Goal: Task Accomplishment & Management: Manage account settings

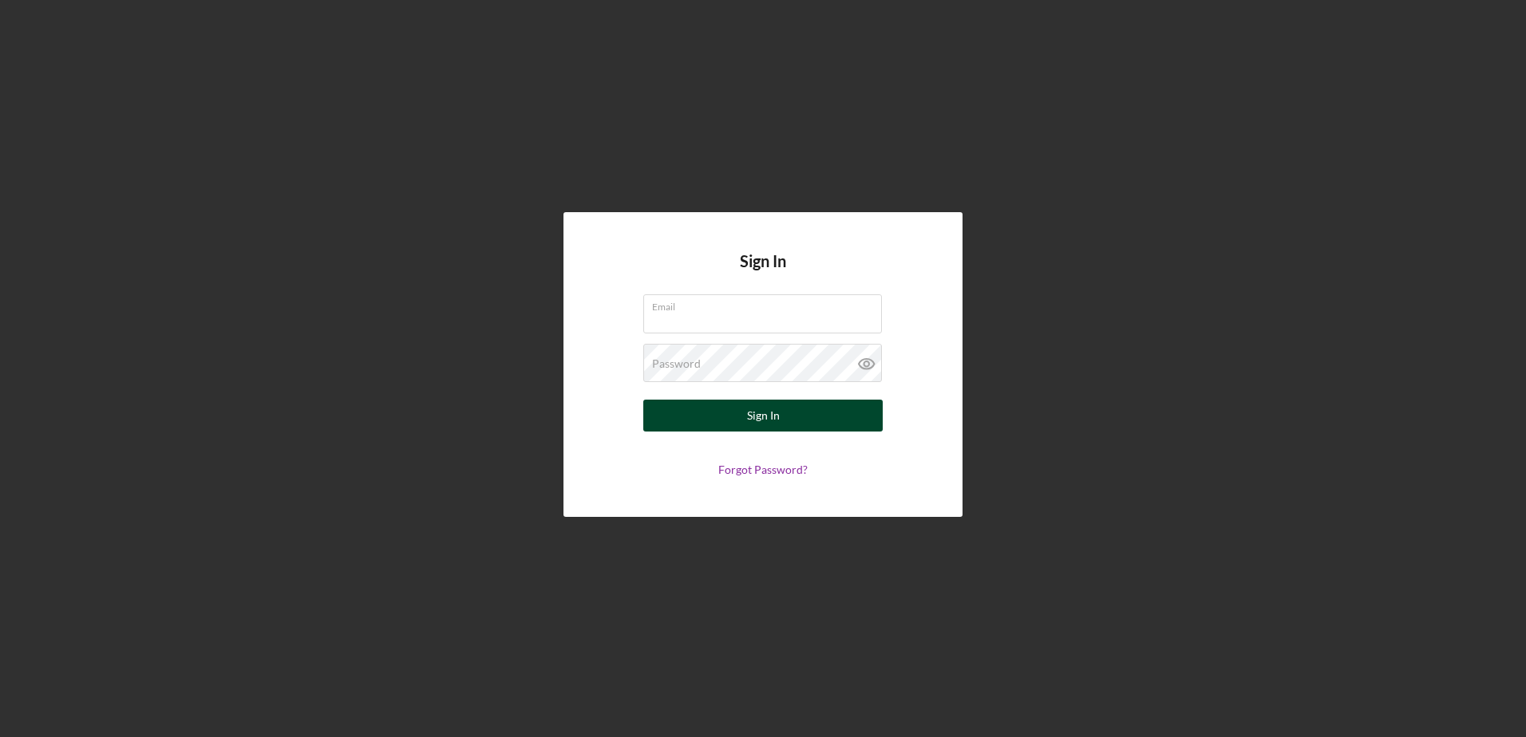
type input "[EMAIL_ADDRESS][DOMAIN_NAME]"
click at [810, 417] on button "Sign In" at bounding box center [762, 416] width 239 height 32
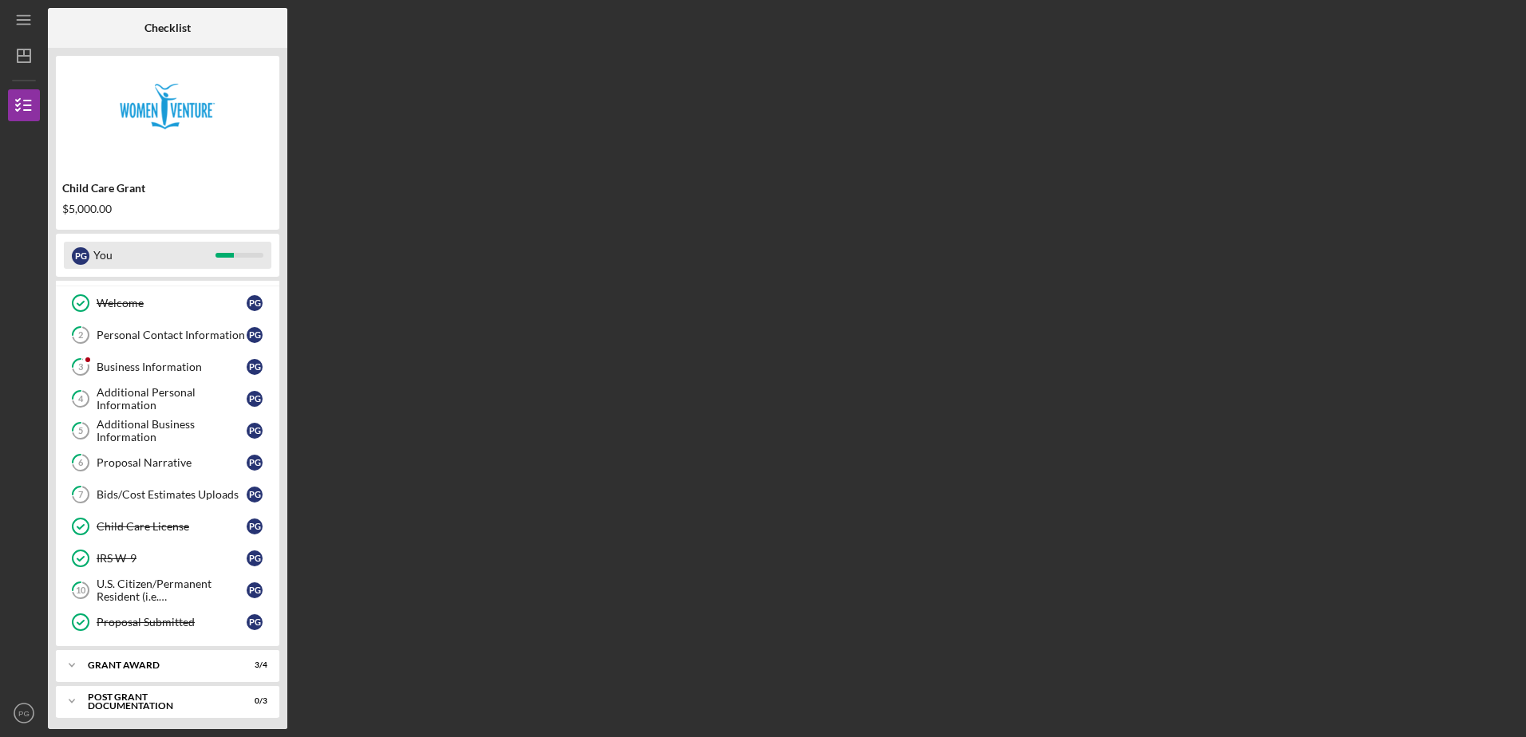
scroll to position [31, 0]
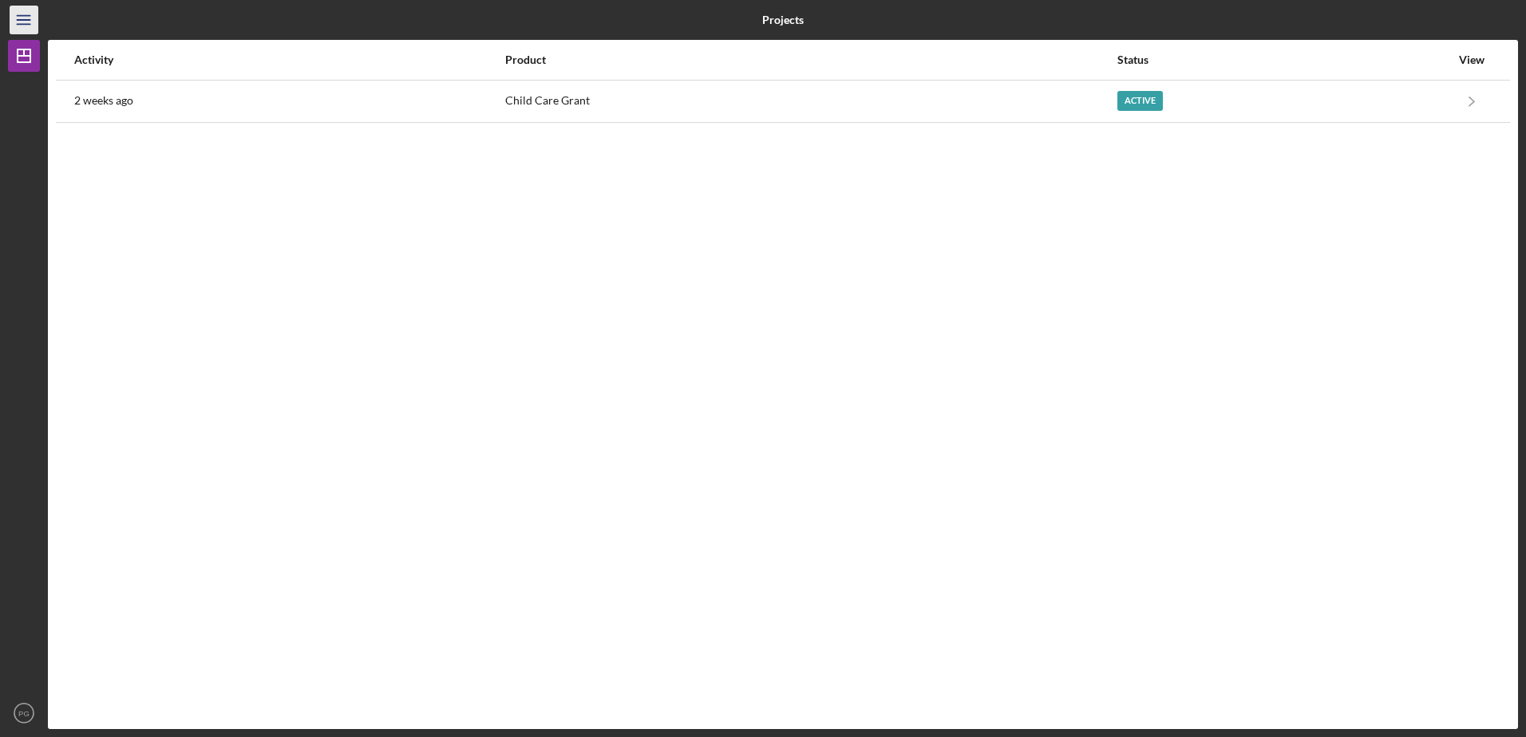
click at [18, 21] on icon "Icon/Menu" at bounding box center [24, 20] width 36 height 36
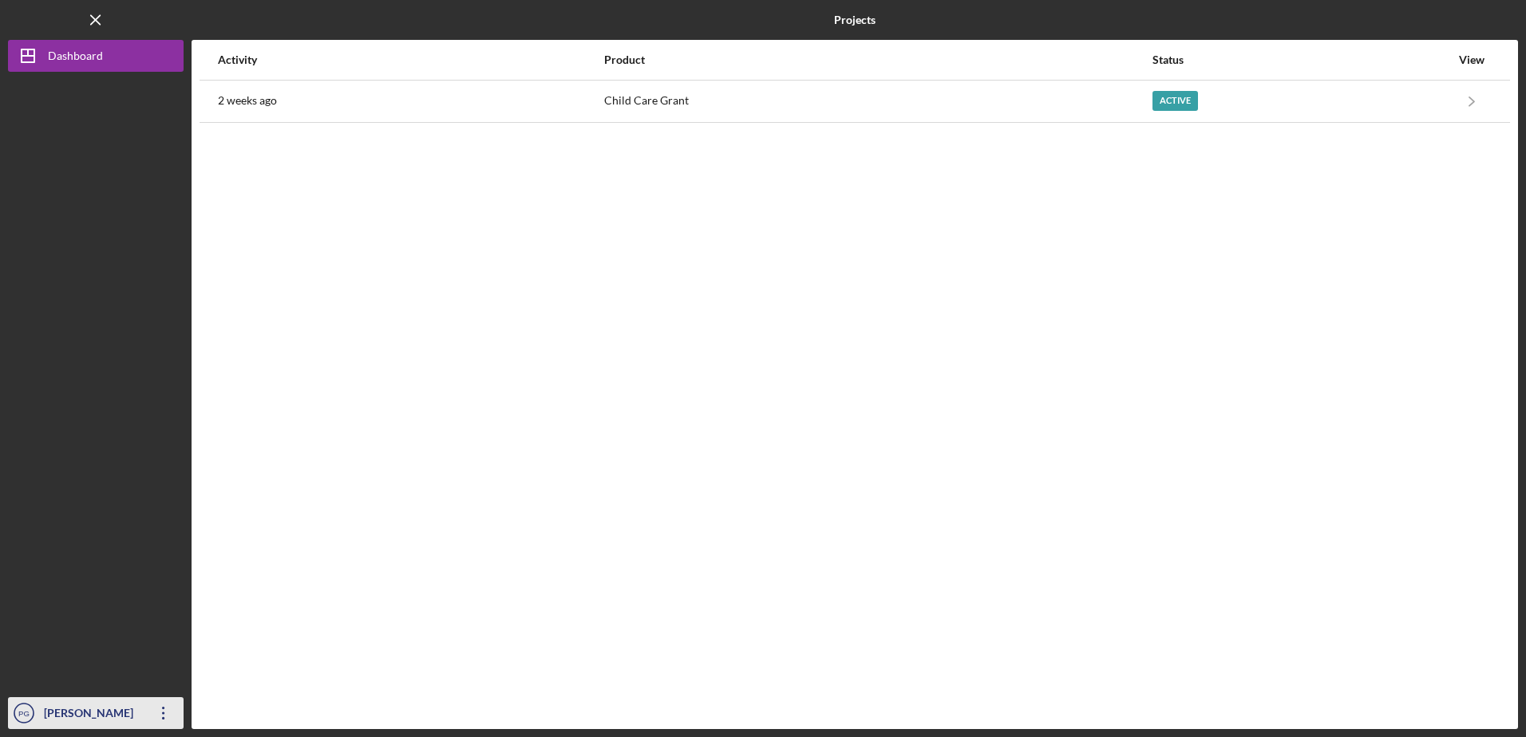
click at [144, 716] on icon "Icon/Overflow" at bounding box center [164, 714] width 40 height 40
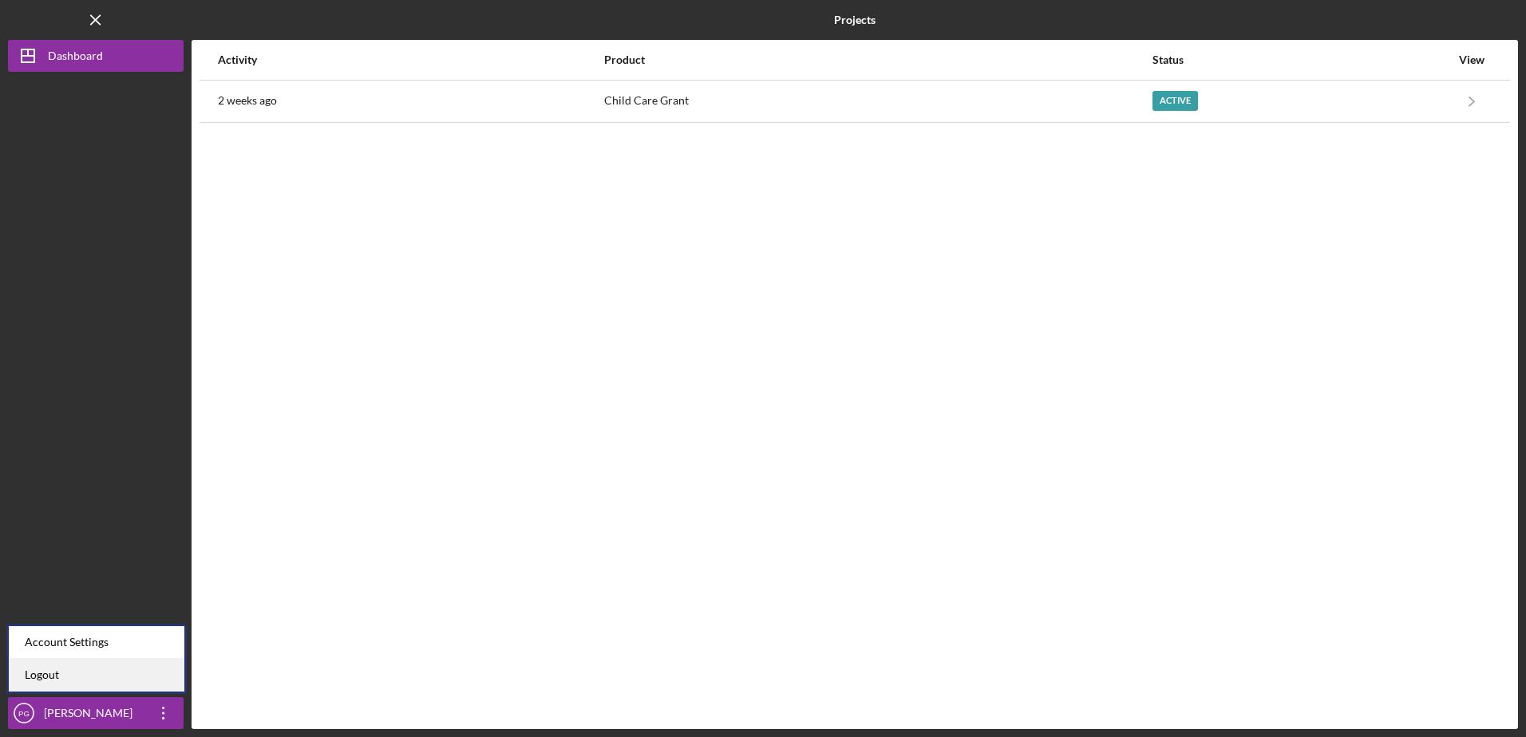
click at [134, 682] on link "Logout" at bounding box center [97, 675] width 176 height 33
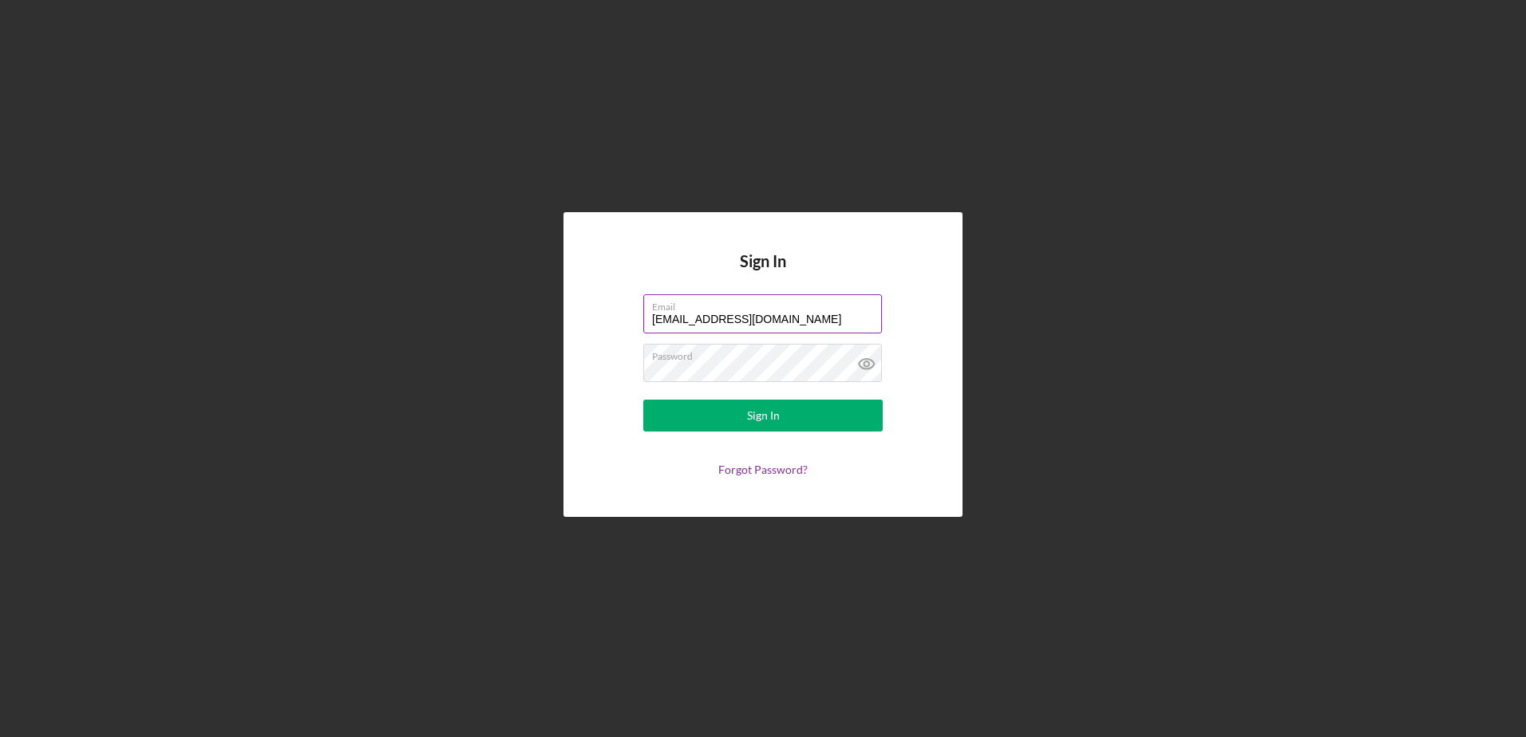
click at [801, 307] on label "Email" at bounding box center [767, 304] width 230 height 18
click at [801, 307] on input "[EMAIL_ADDRESS][DOMAIN_NAME]" at bounding box center [762, 314] width 239 height 38
click at [803, 322] on input "[EMAIL_ADDRESS][DOMAIN_NAME]" at bounding box center [762, 314] width 239 height 38
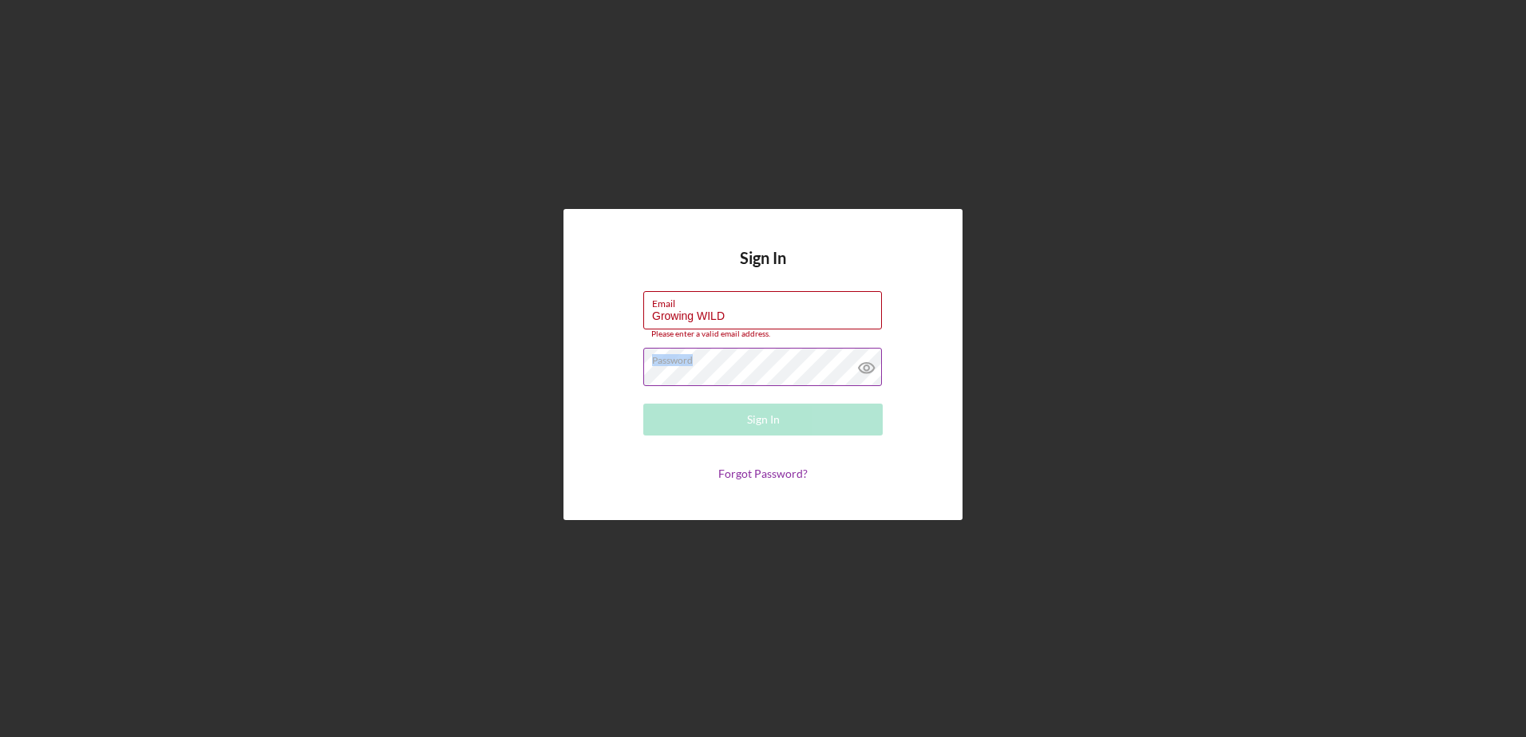
click at [720, 367] on div "Password" at bounding box center [762, 368] width 239 height 40
drag, startPoint x: 751, startPoint y: 314, endPoint x: 529, endPoint y: 312, distance: 221.9
click at [529, 312] on div "Sign In Email Growing WILD Please enter a valid email address. Password Sign In…" at bounding box center [763, 365] width 1510 height 730
type input "f"
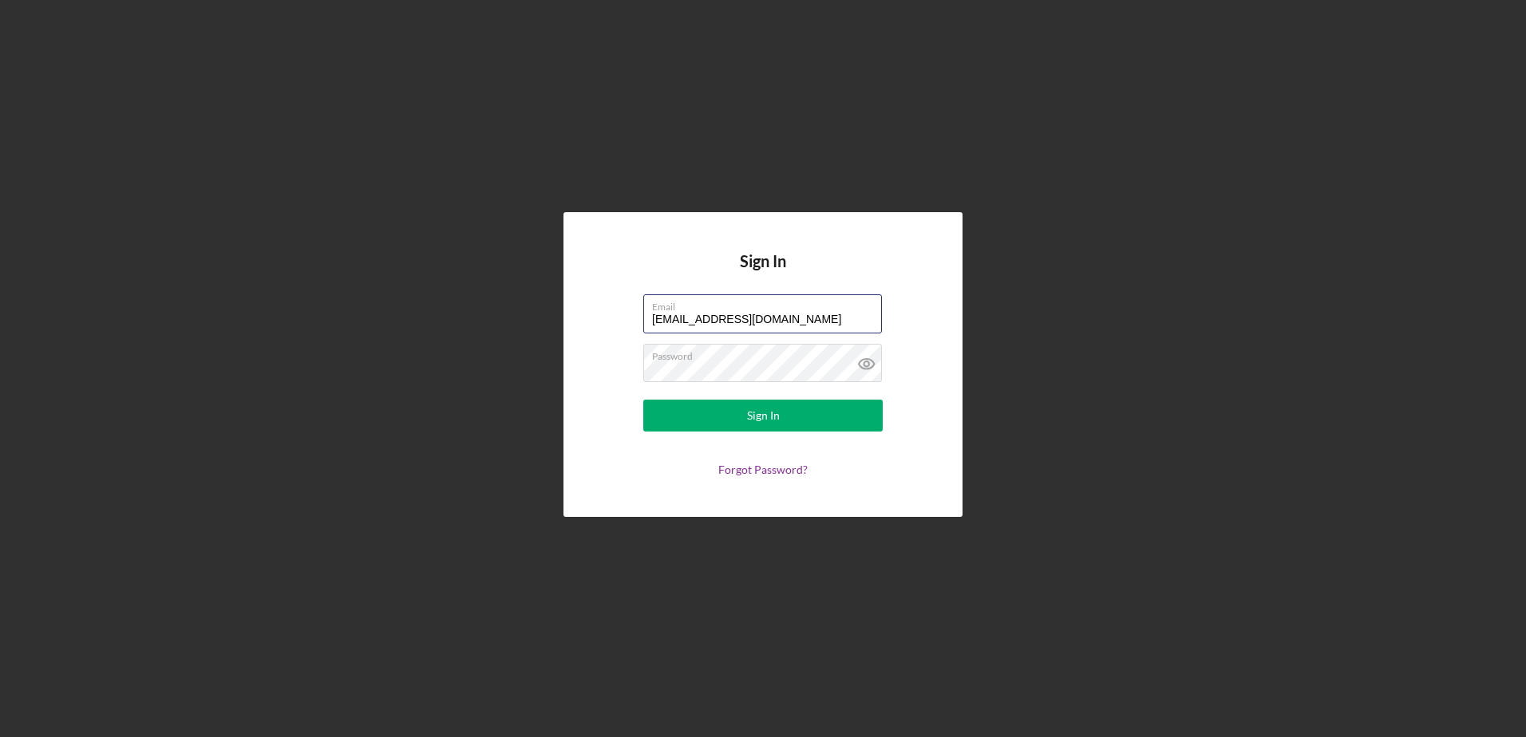
type input "[EMAIL_ADDRESS][DOMAIN_NAME]"
click at [643, 400] on button "Sign In" at bounding box center [762, 416] width 239 height 32
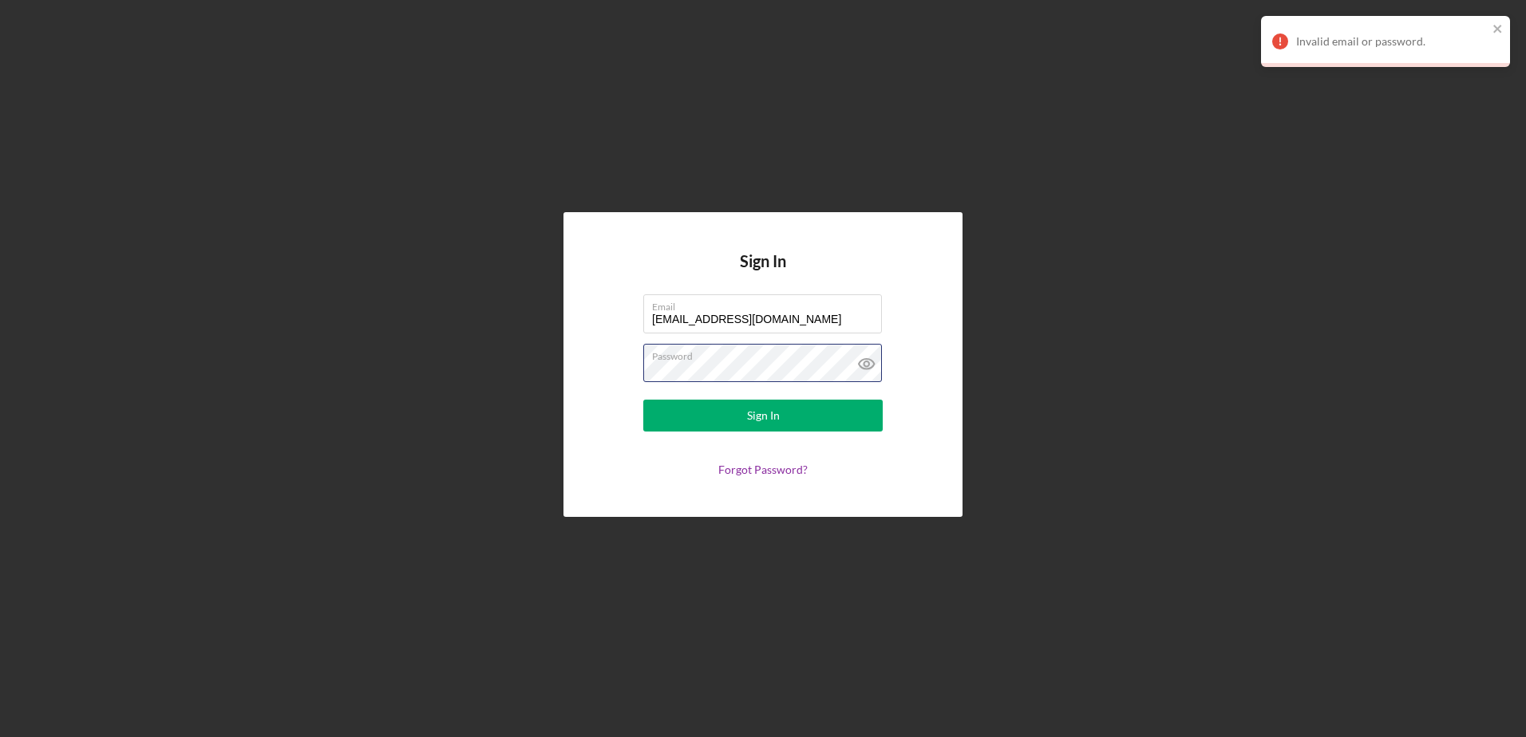
click at [587, 379] on div "Sign In Email growingwildmn@gmail.com Password Sign In Forgot Password?" at bounding box center [762, 364] width 399 height 304
click at [643, 400] on button "Sign In" at bounding box center [762, 416] width 239 height 32
click at [549, 357] on div "Sign In Email growingwildmn@gmail.com Password Sign In Forgot Password?" at bounding box center [763, 365] width 1510 height 730
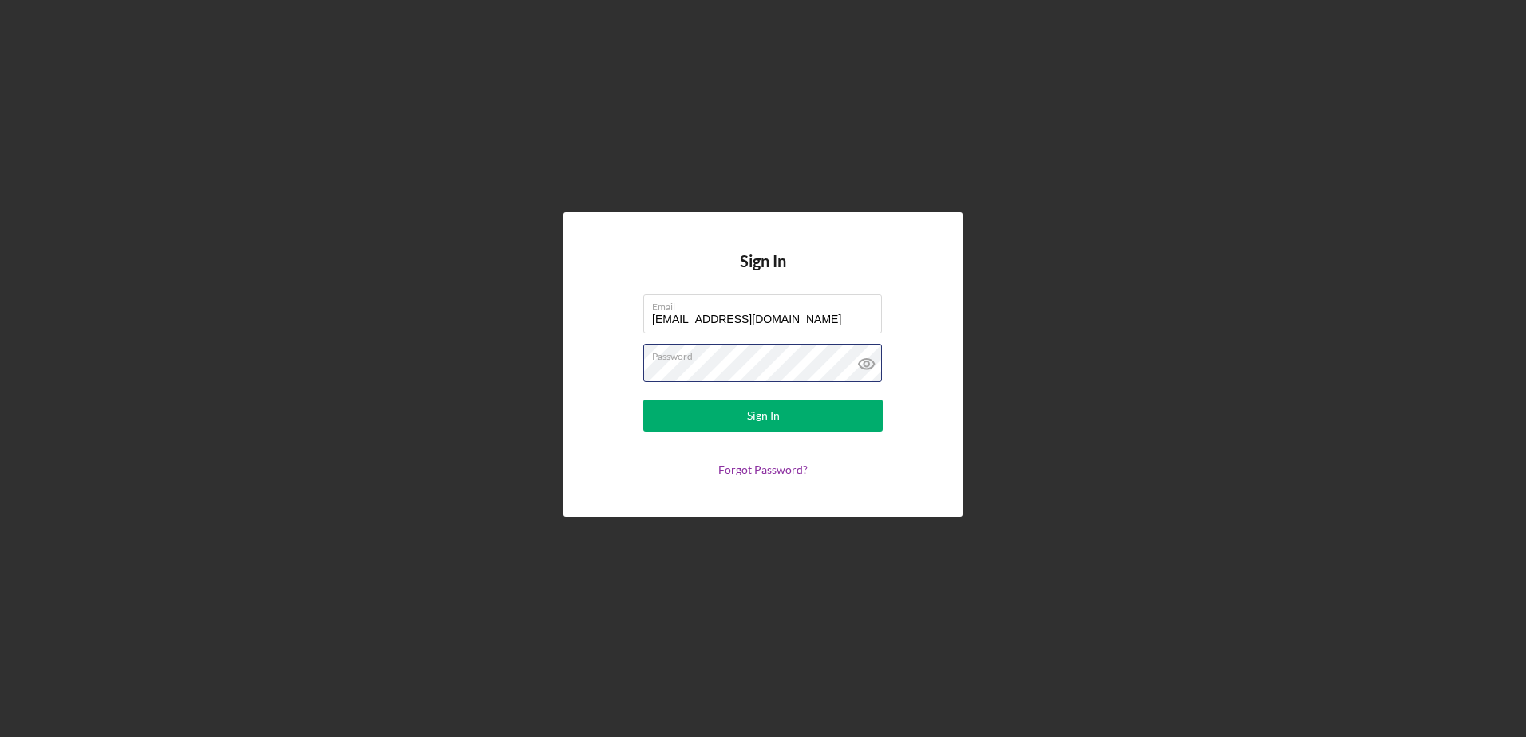
click at [643, 400] on button "Sign In" at bounding box center [762, 416] width 239 height 32
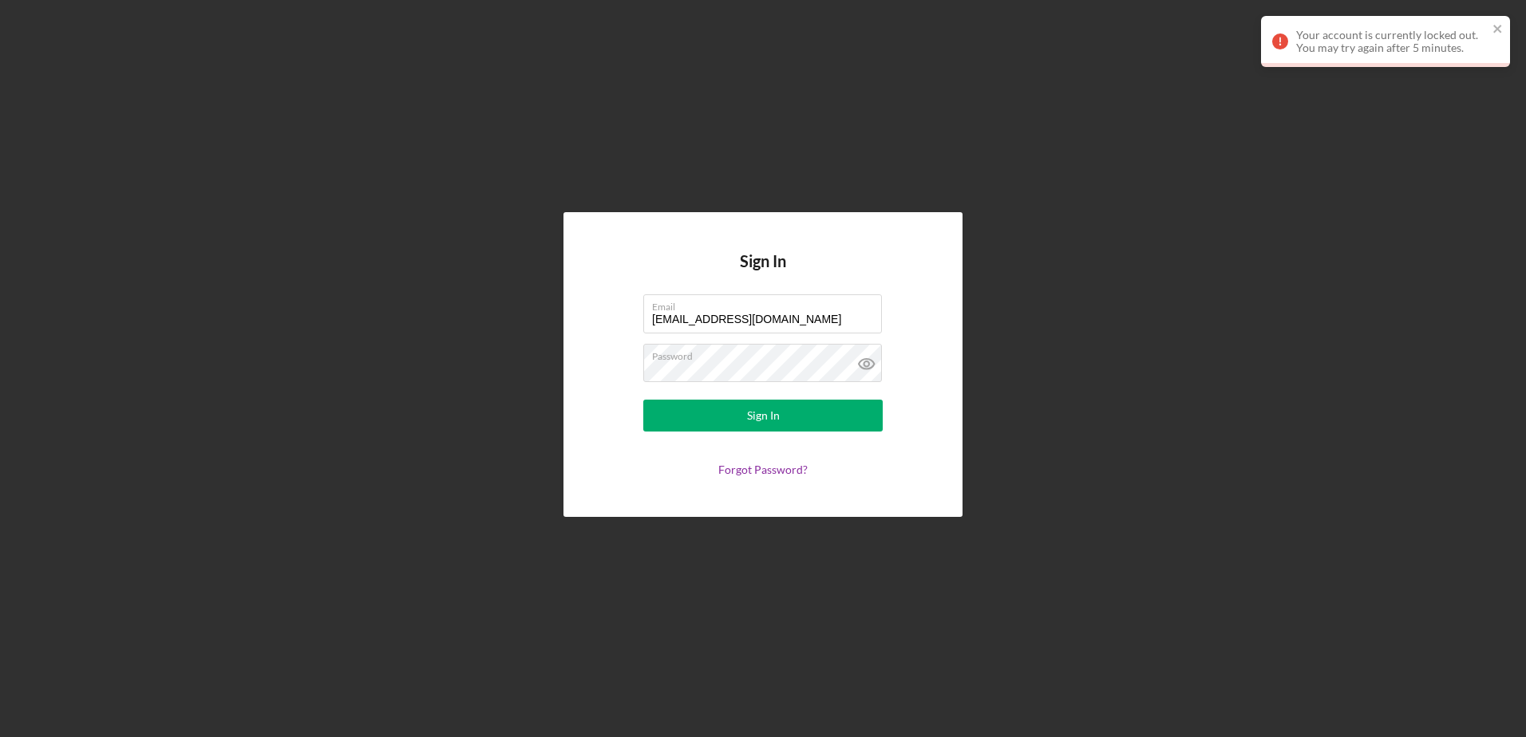
drag, startPoint x: 670, startPoint y: 465, endPoint x: 680, endPoint y: 458, distance: 12.2
click at [670, 465] on div "Forgot Password?" at bounding box center [762, 470] width 239 height 13
click at [776, 473] on link "Forgot Password?" at bounding box center [762, 470] width 89 height 14
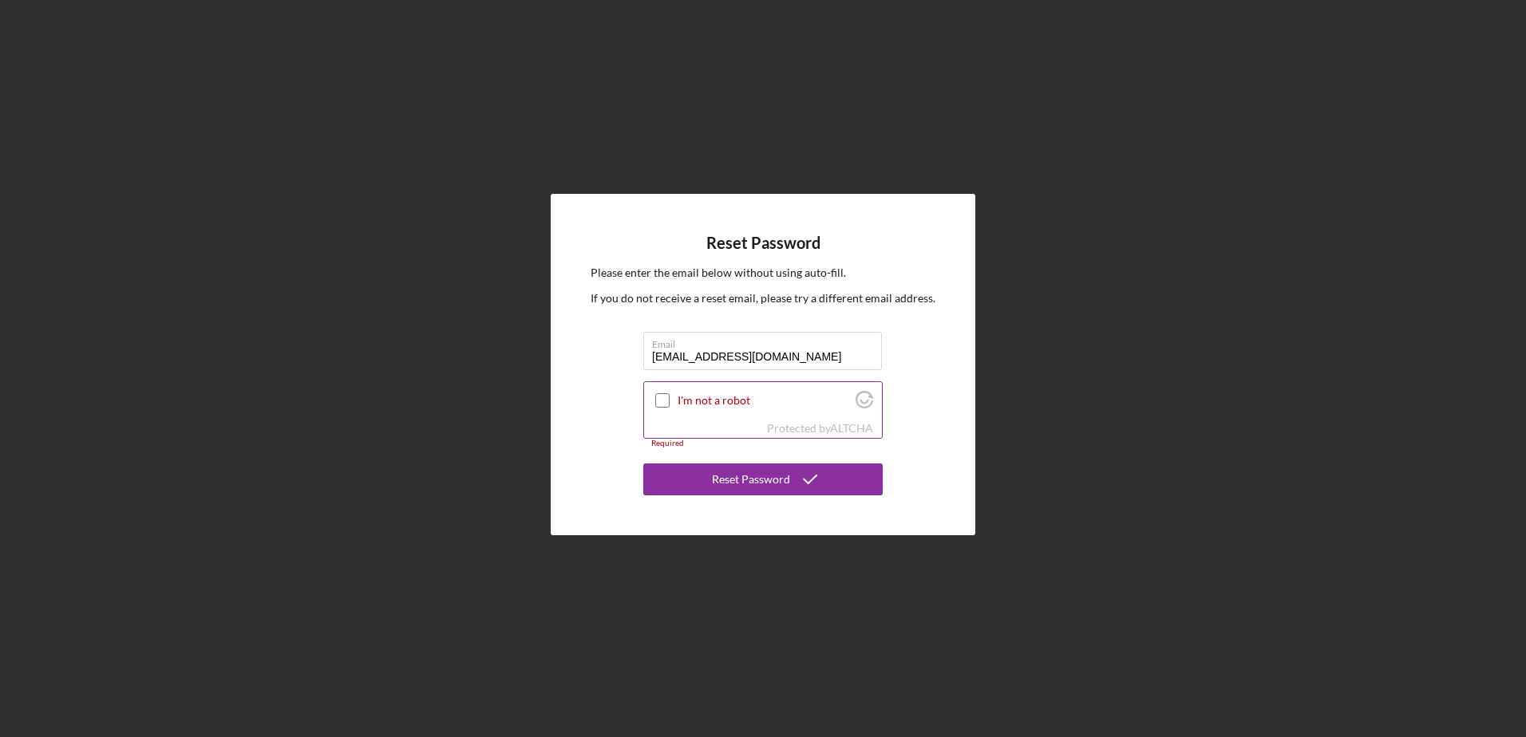
type input "[EMAIL_ADDRESS][DOMAIN_NAME]"
click at [660, 399] on input "I'm not a robot" at bounding box center [662, 400] width 14 height 14
checkbox input "true"
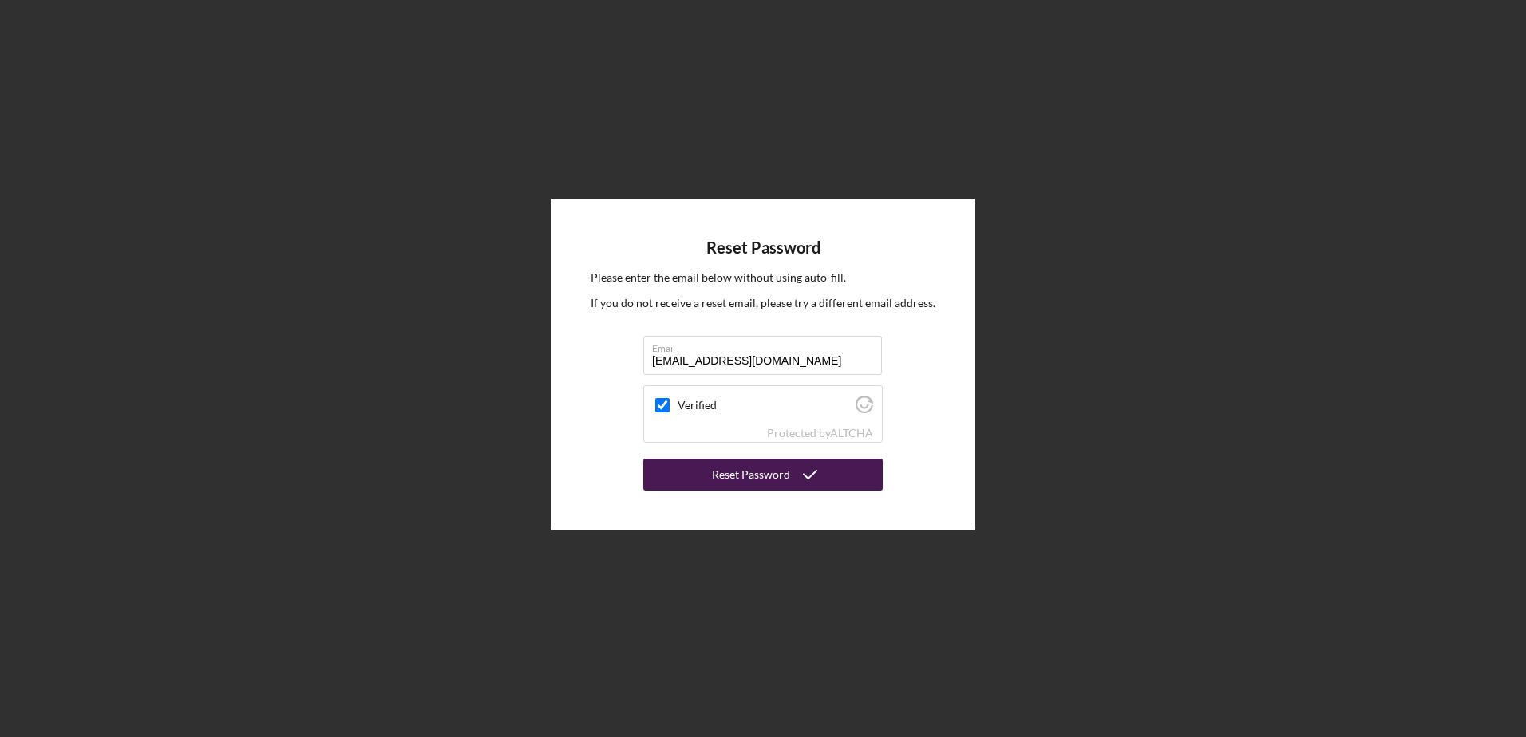
click at [762, 478] on div "Reset Password" at bounding box center [751, 475] width 78 height 32
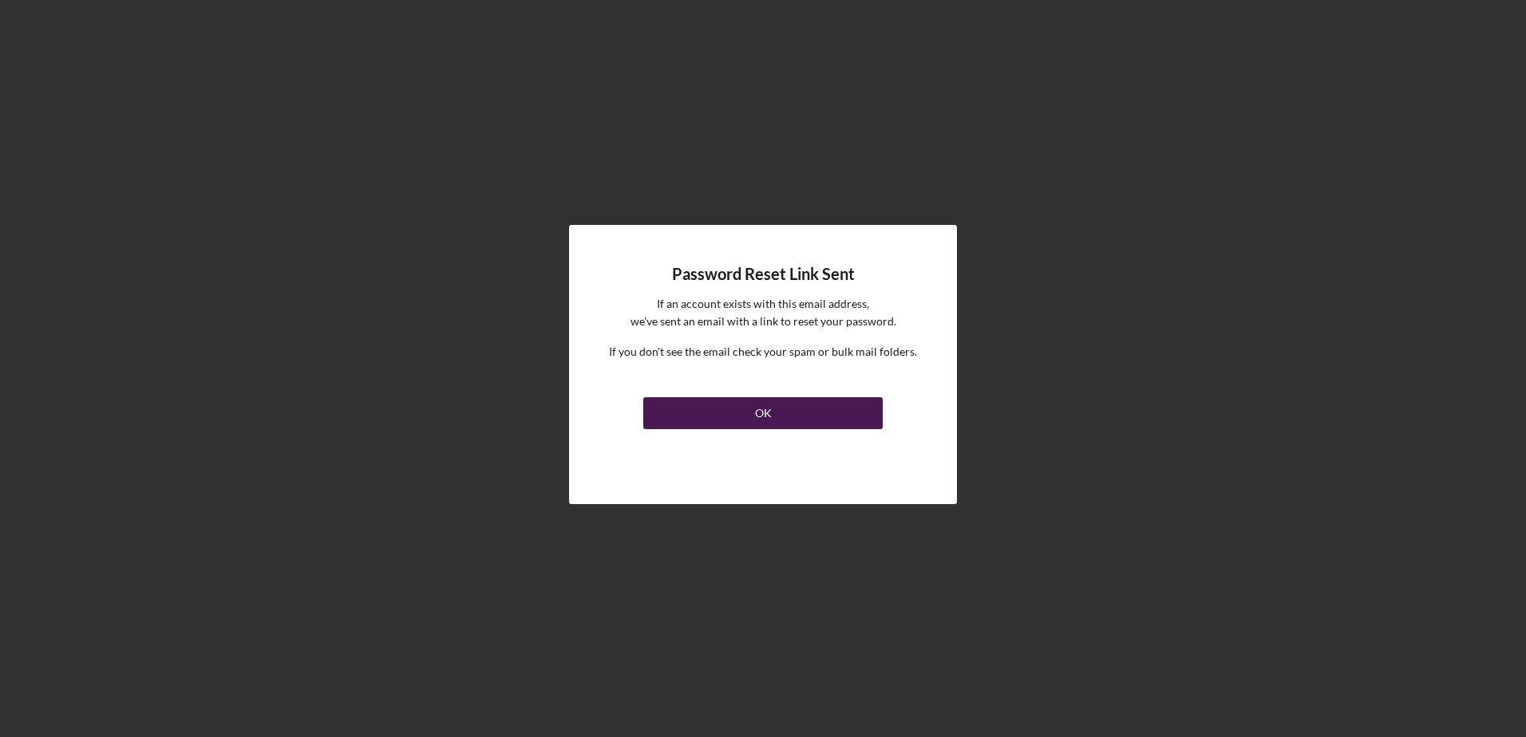
click at [776, 409] on button "OK" at bounding box center [762, 413] width 239 height 32
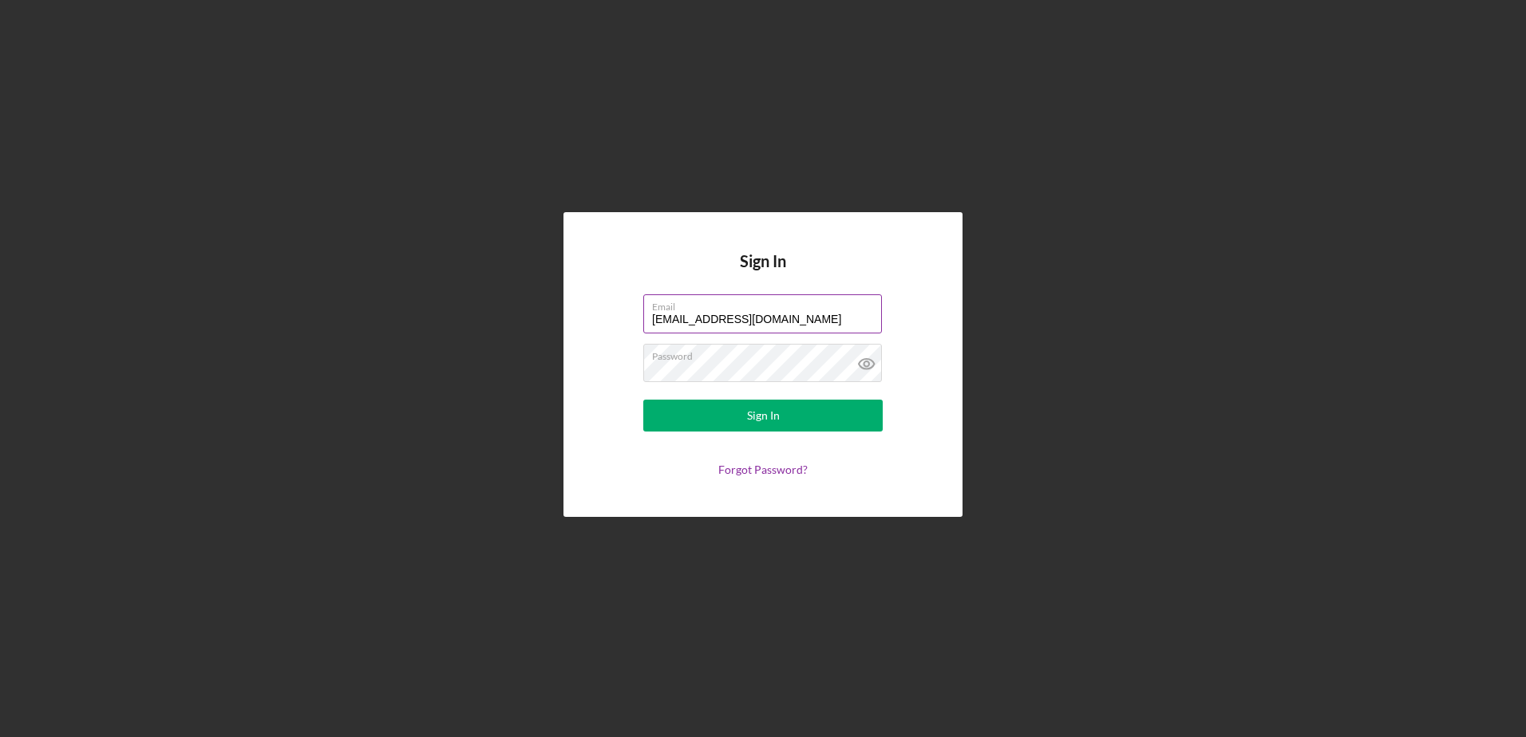
click at [867, 310] on label "Email" at bounding box center [767, 304] width 230 height 18
click at [867, 310] on input "[EMAIL_ADDRESS][DOMAIN_NAME]" at bounding box center [762, 314] width 239 height 38
drag, startPoint x: 816, startPoint y: 329, endPoint x: 574, endPoint y: 313, distance: 242.4
click at [574, 313] on div "Sign In Email [EMAIL_ADDRESS][DOMAIN_NAME] Password Sign In Forgot Password?" at bounding box center [762, 364] width 399 height 304
type input "[EMAIL_ADDRESS][DOMAIN_NAME]"
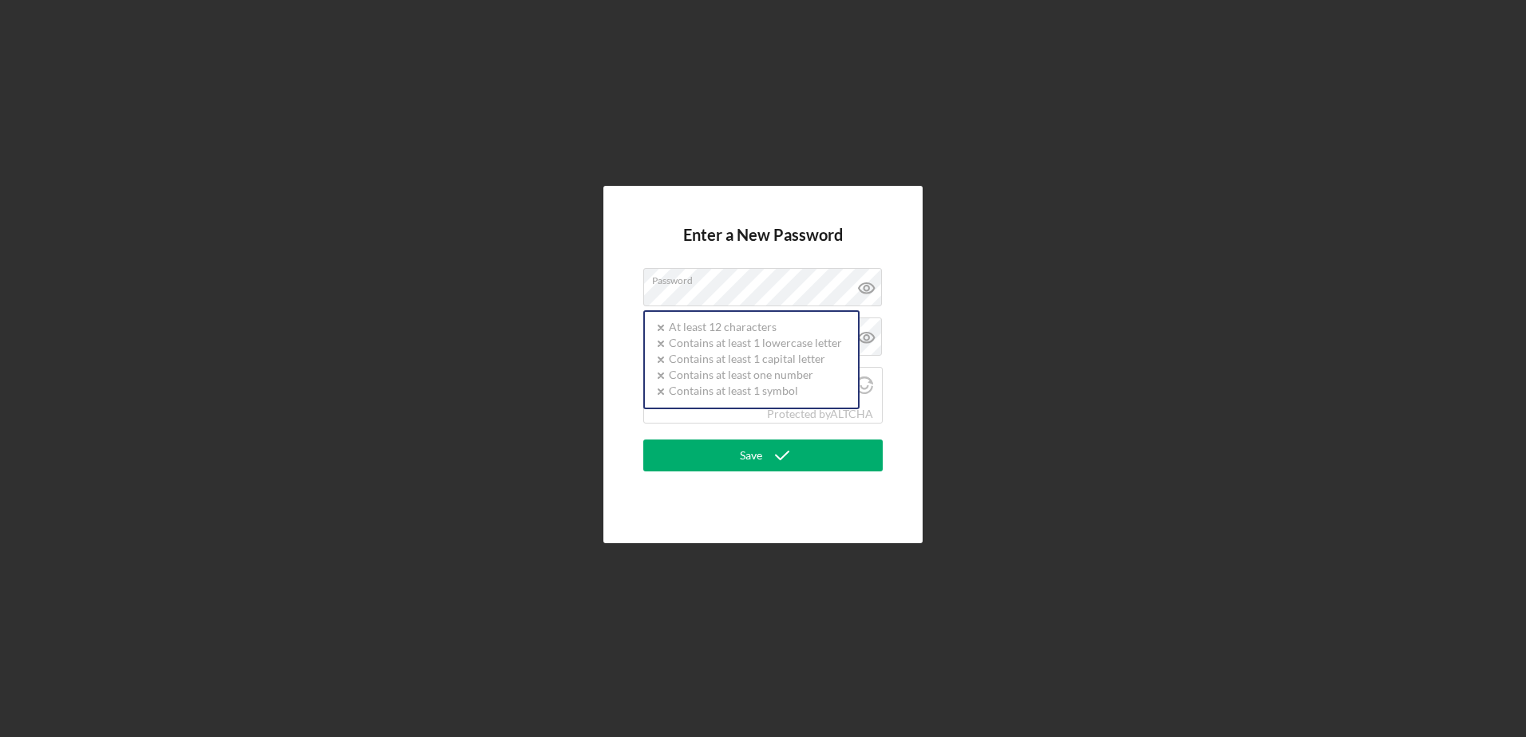
click at [575, 396] on div "Enter a New Password Password Icon/icon-validation-no At least 12 characters Ic…" at bounding box center [763, 365] width 1510 height 730
click at [728, 280] on div "Password Icon/icon-validation-no At least 12 characters Icon/icon-validation-no…" at bounding box center [762, 288] width 239 height 40
click at [884, 255] on div "Enter a New Password Password Icon/icon-validation-no At least 12 characters Ic…" at bounding box center [762, 365] width 319 height 358
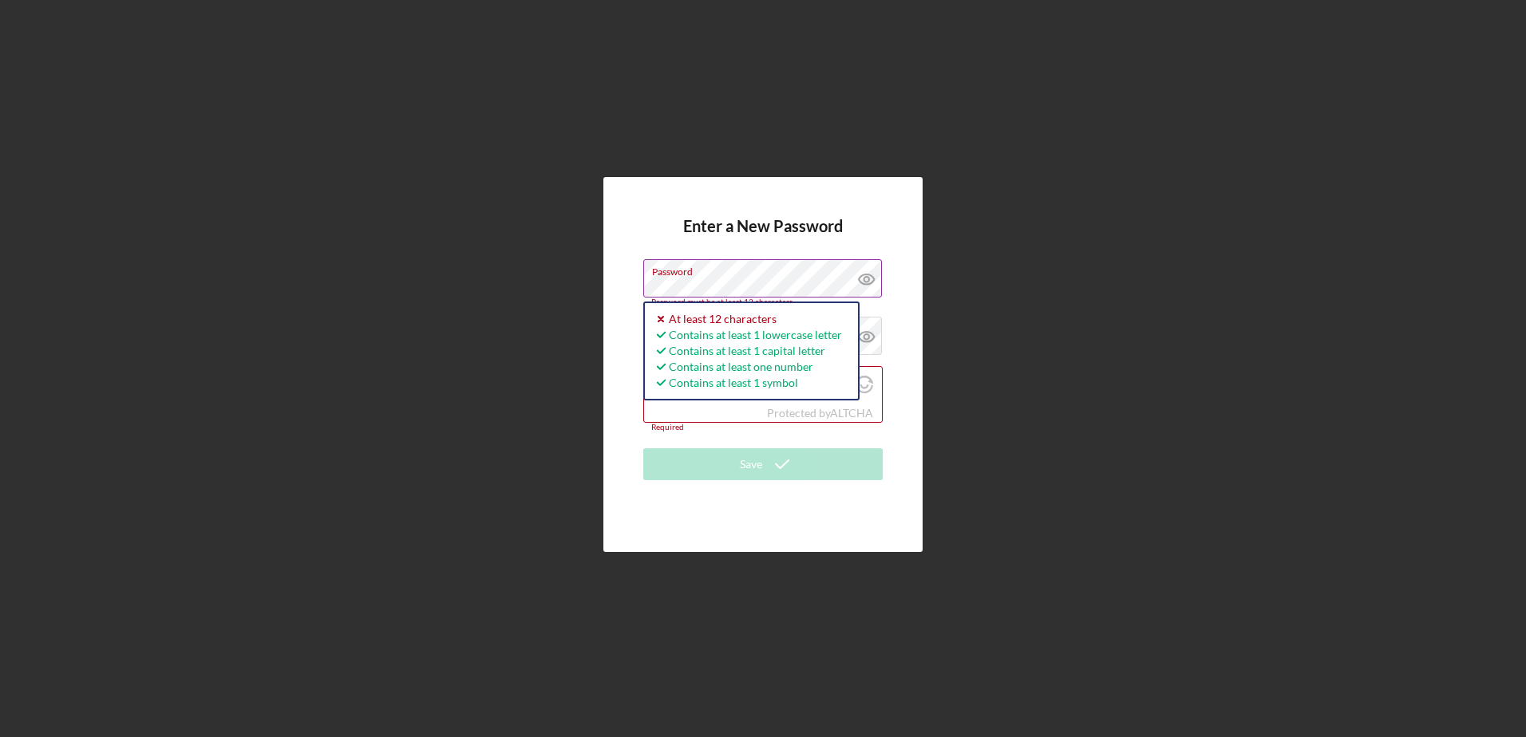
click at [864, 280] on icon at bounding box center [866, 279] width 5 height 5
click at [607, 286] on div "Enter a New Password Password Password must be at least 12 characters. Icon/ico…" at bounding box center [762, 364] width 319 height 375
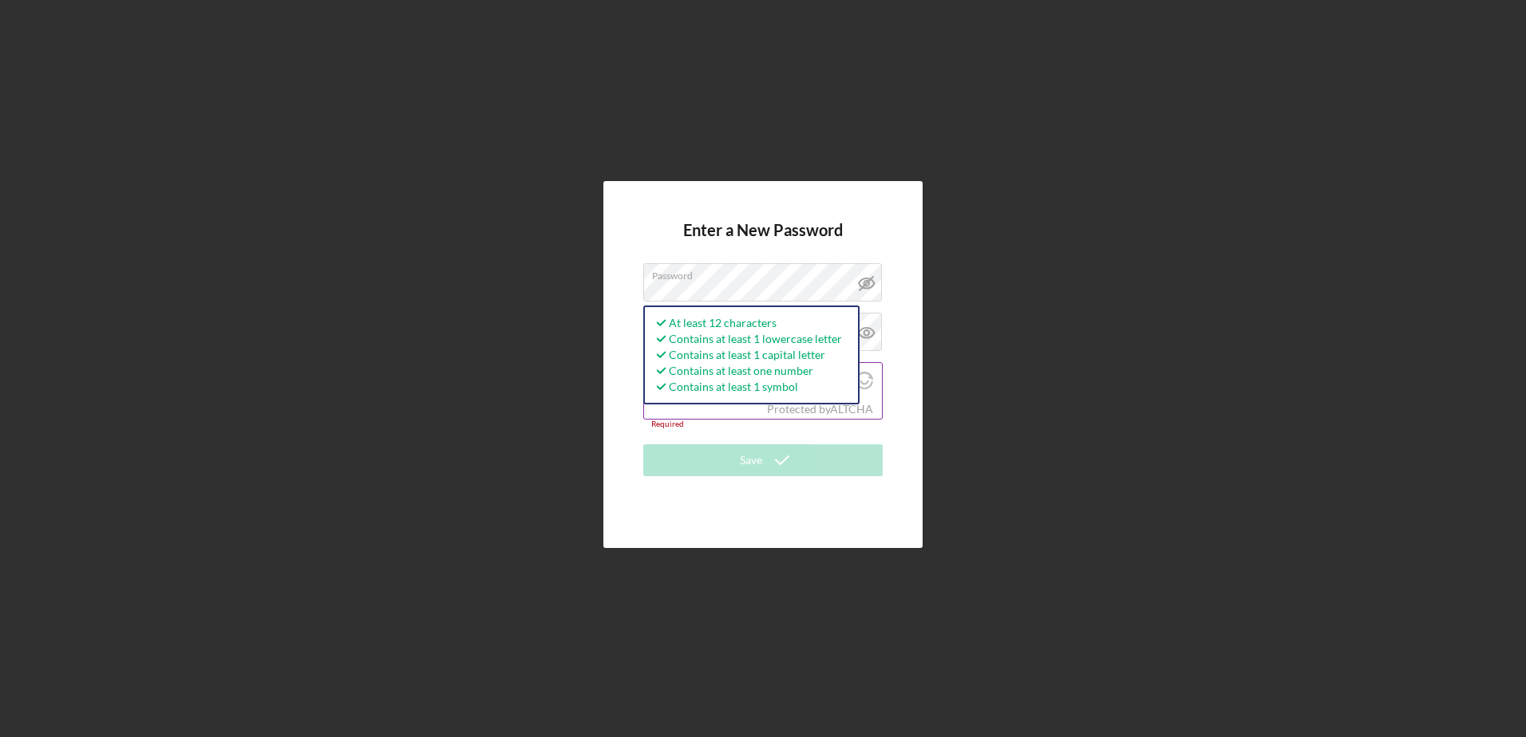
click at [650, 409] on div "Protected by ALTCHA" at bounding box center [763, 410] width 238 height 18
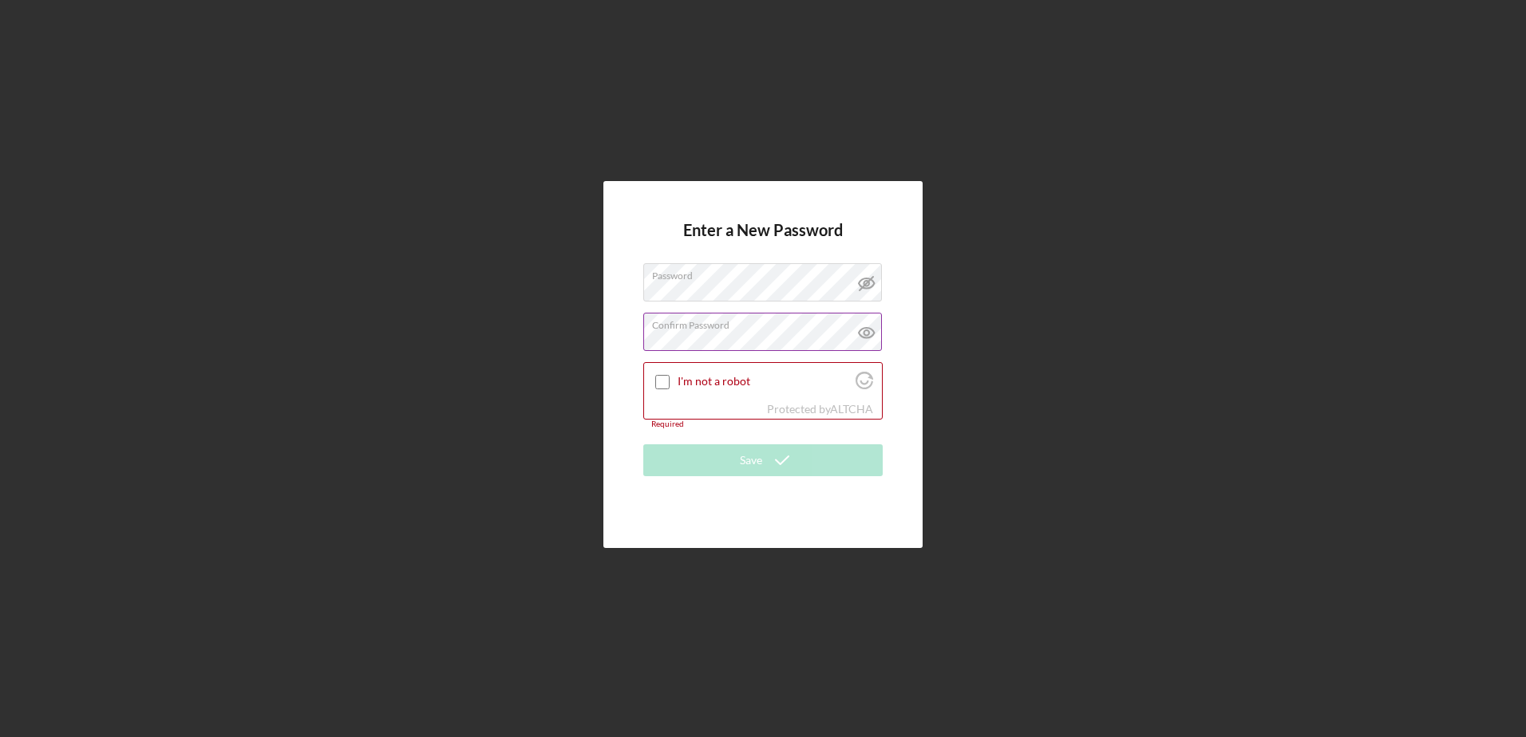
click at [681, 322] on div "Confirm Password Passwords do not match." at bounding box center [762, 333] width 239 height 40
click at [659, 385] on input "I'm not a robot" at bounding box center [662, 382] width 14 height 14
checkbox input "true"
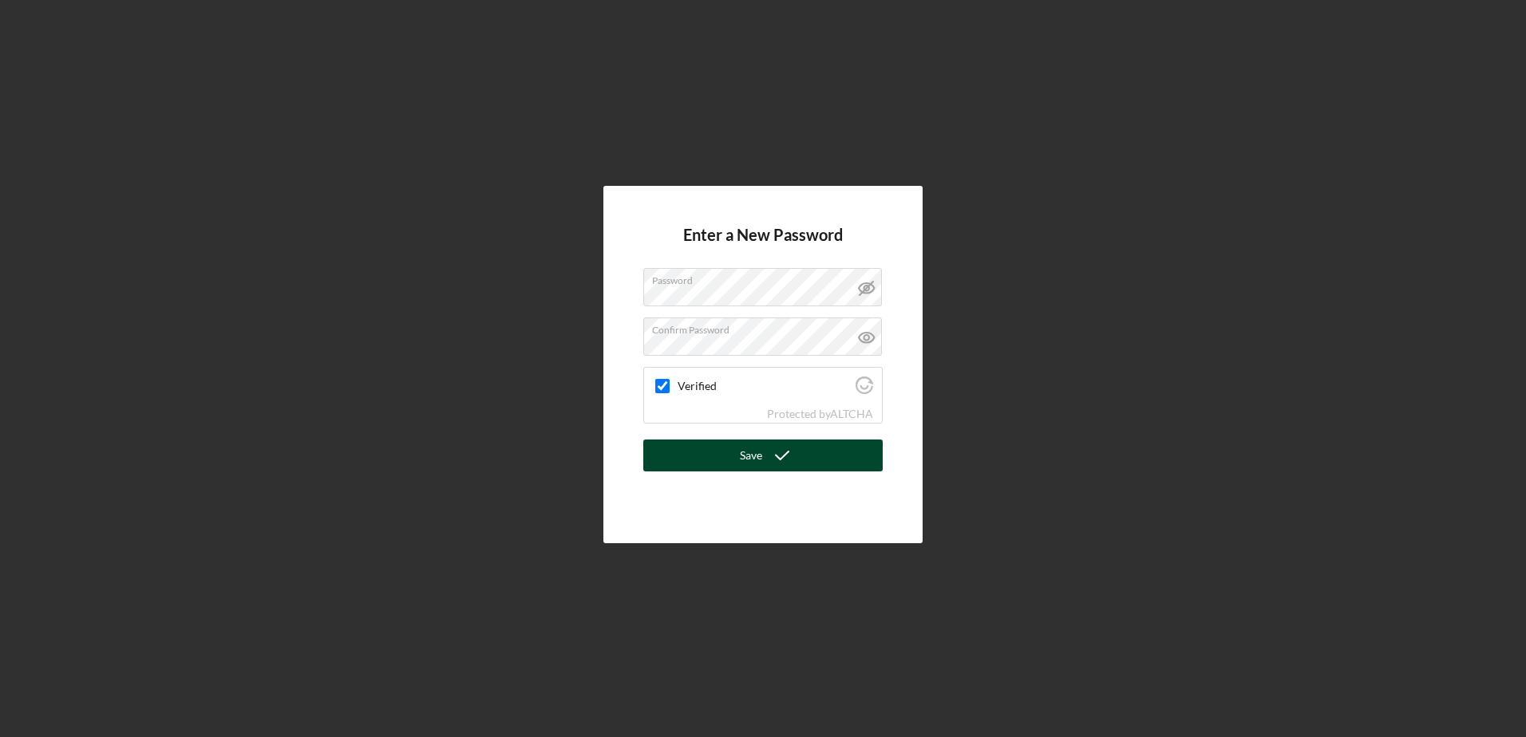
click at [783, 455] on icon "submit" at bounding box center [782, 456] width 40 height 40
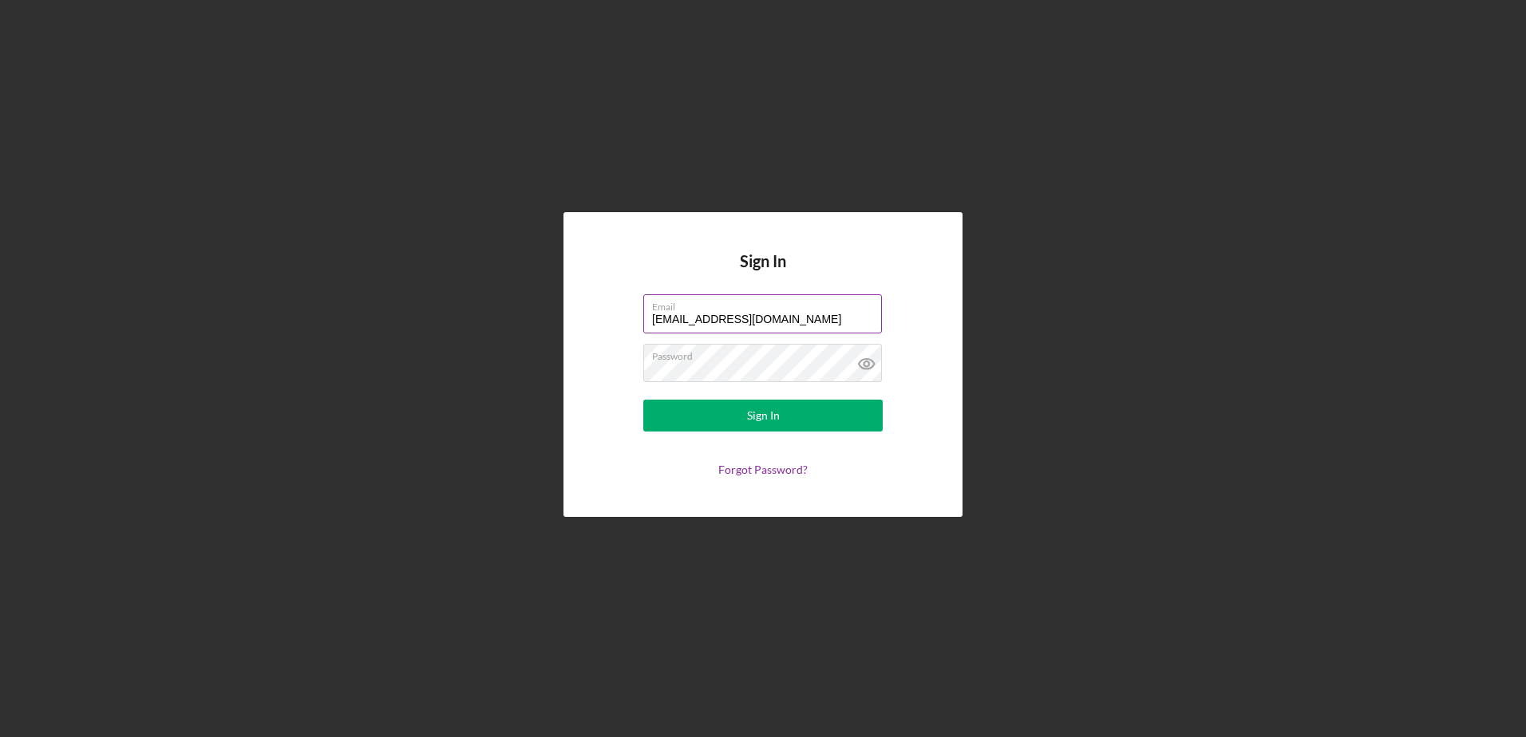
click at [804, 326] on input "[EMAIL_ADDRESS][DOMAIN_NAME]" at bounding box center [762, 314] width 239 height 38
drag, startPoint x: 808, startPoint y: 315, endPoint x: 561, endPoint y: 290, distance: 247.9
click at [537, 307] on div "Sign In Email [EMAIL_ADDRESS][DOMAIN_NAME] Password Sign In Forgot Password?" at bounding box center [763, 365] width 1510 height 730
type input "[EMAIL_ADDRESS][DOMAIN_NAME]"
click at [873, 359] on icon at bounding box center [867, 364] width 40 height 40
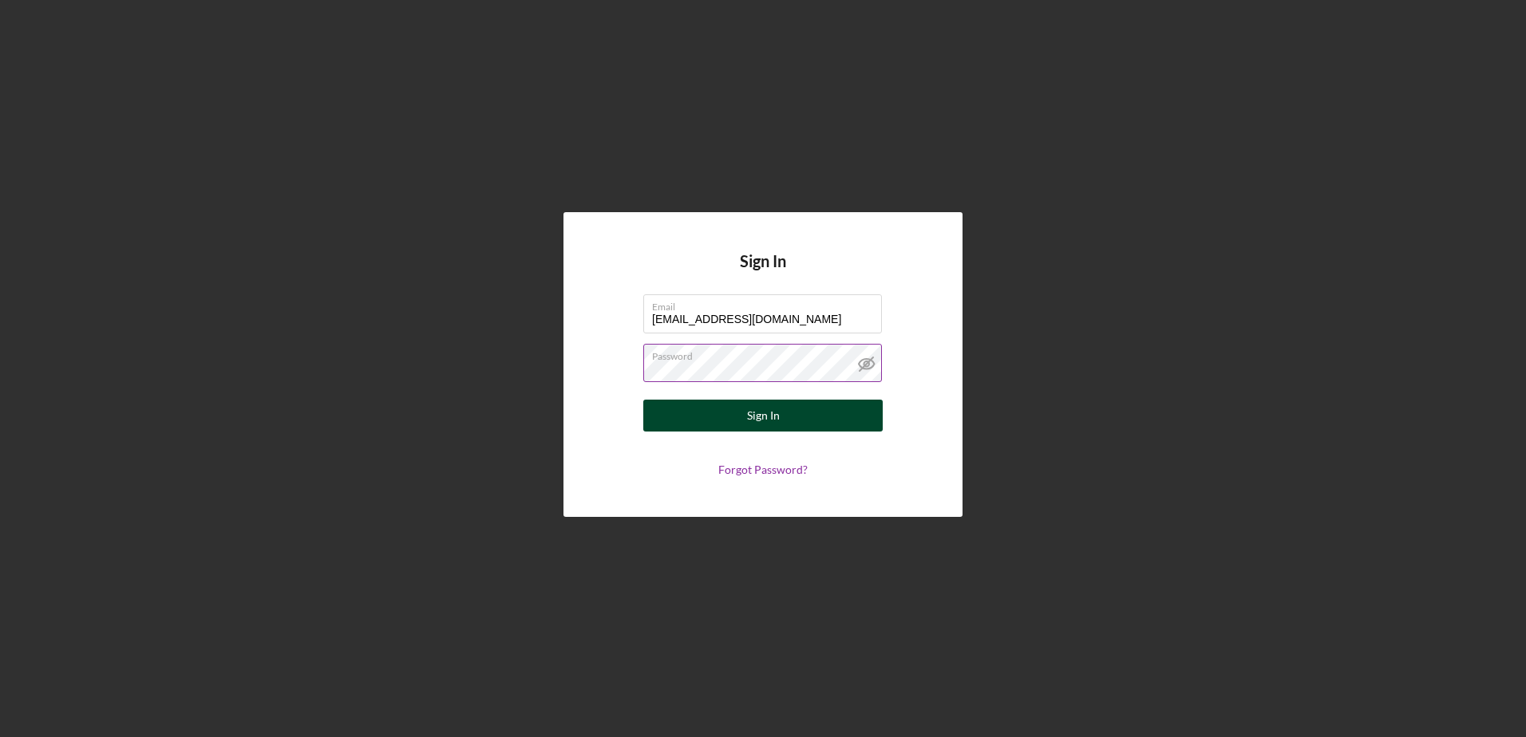
click at [805, 415] on button "Sign In" at bounding box center [762, 416] width 239 height 32
click at [749, 420] on div "Sign In" at bounding box center [763, 416] width 33 height 32
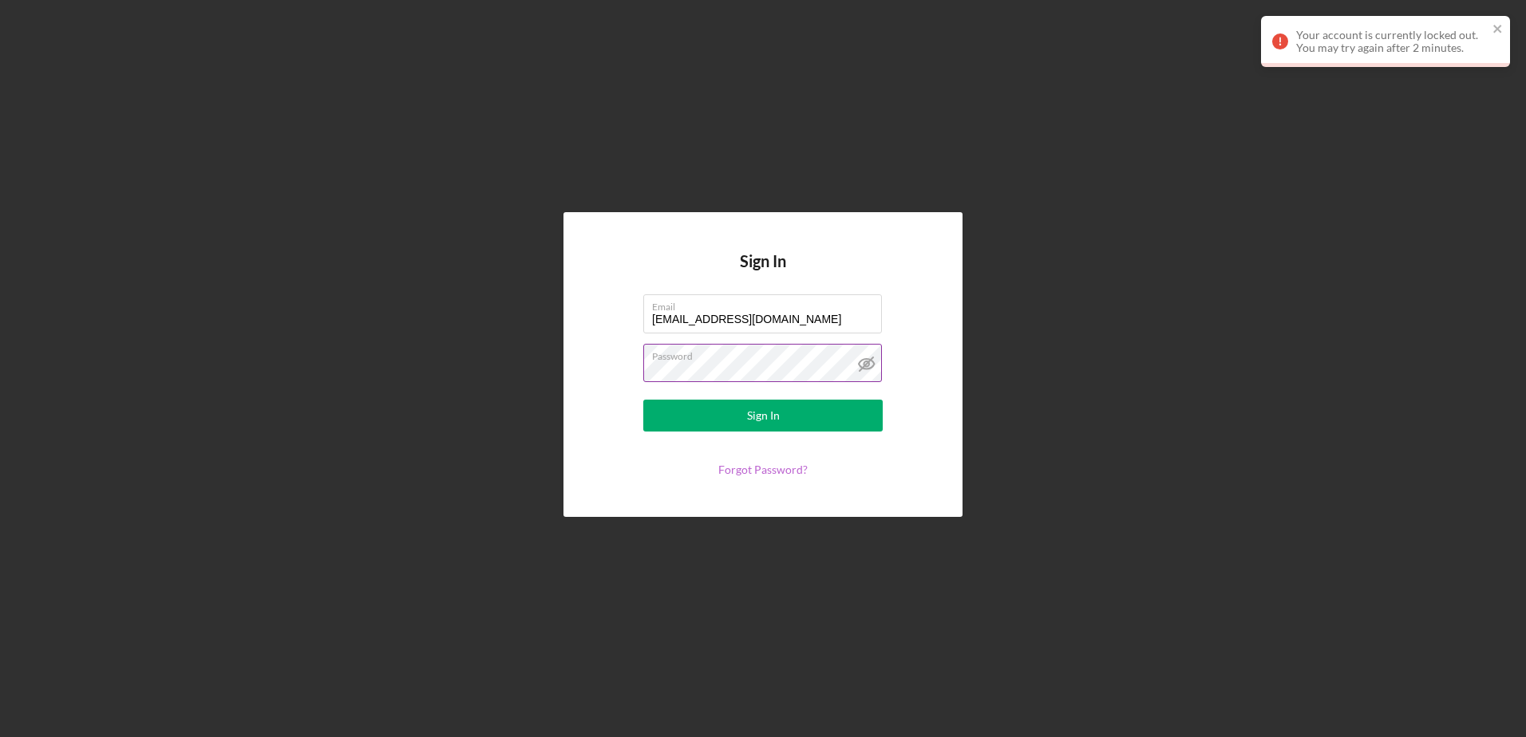
click at [805, 471] on link "Forgot Password?" at bounding box center [762, 470] width 89 height 14
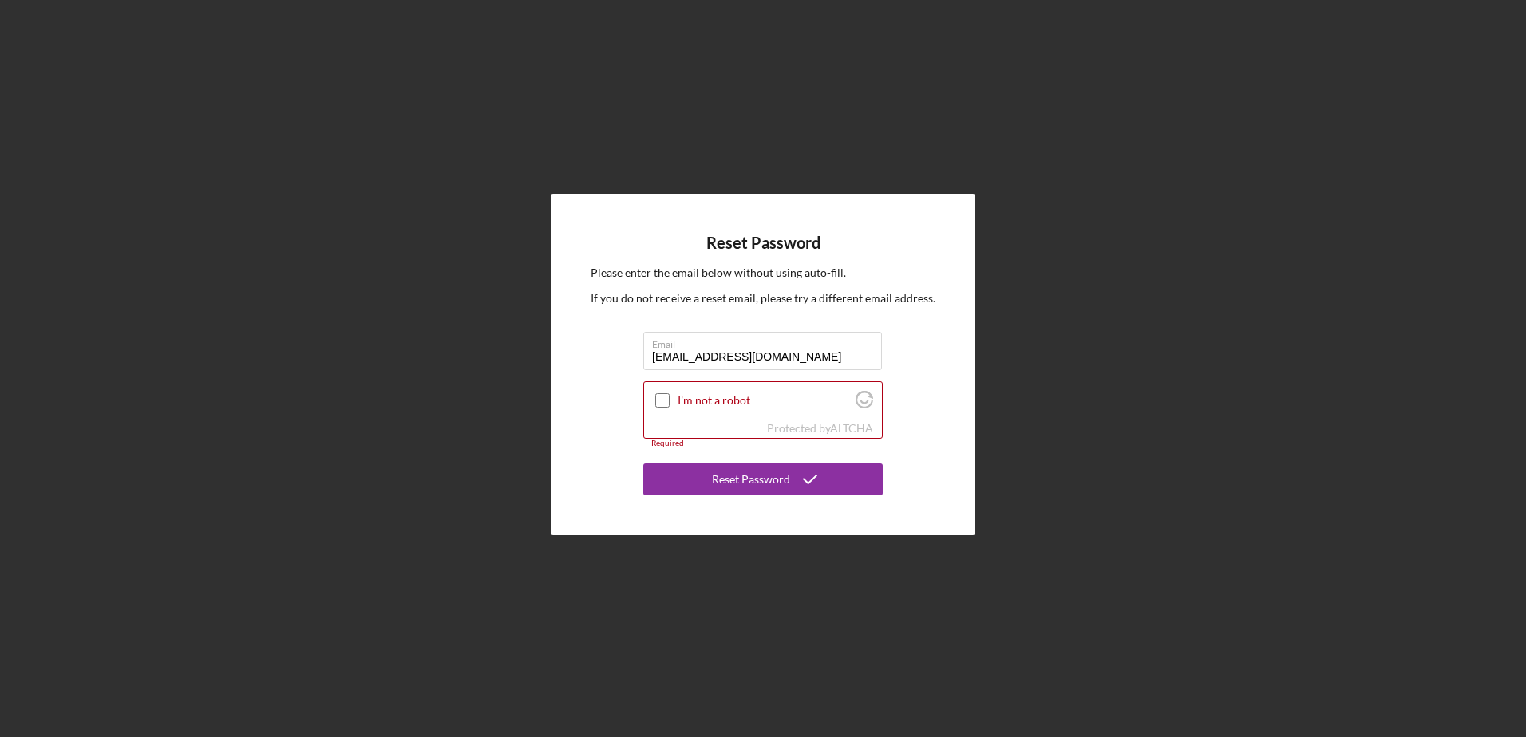
type input "[EMAIL_ADDRESS][DOMAIN_NAME]"
click at [662, 391] on div at bounding box center [662, 400] width 19 height 19
click at [665, 397] on input "I'm not a robot" at bounding box center [662, 400] width 14 height 14
checkbox input "true"
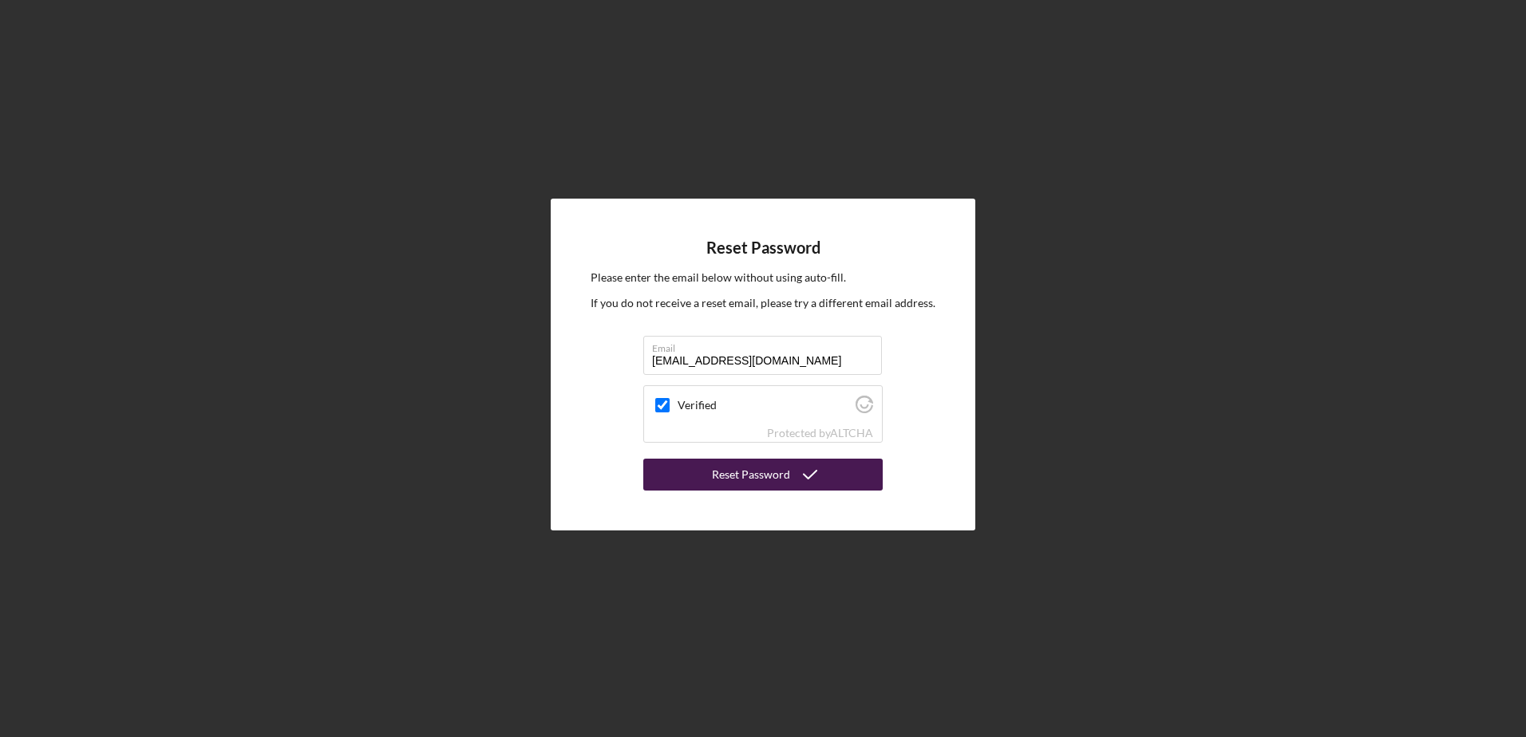
click at [783, 478] on div "Reset Password" at bounding box center [751, 475] width 78 height 32
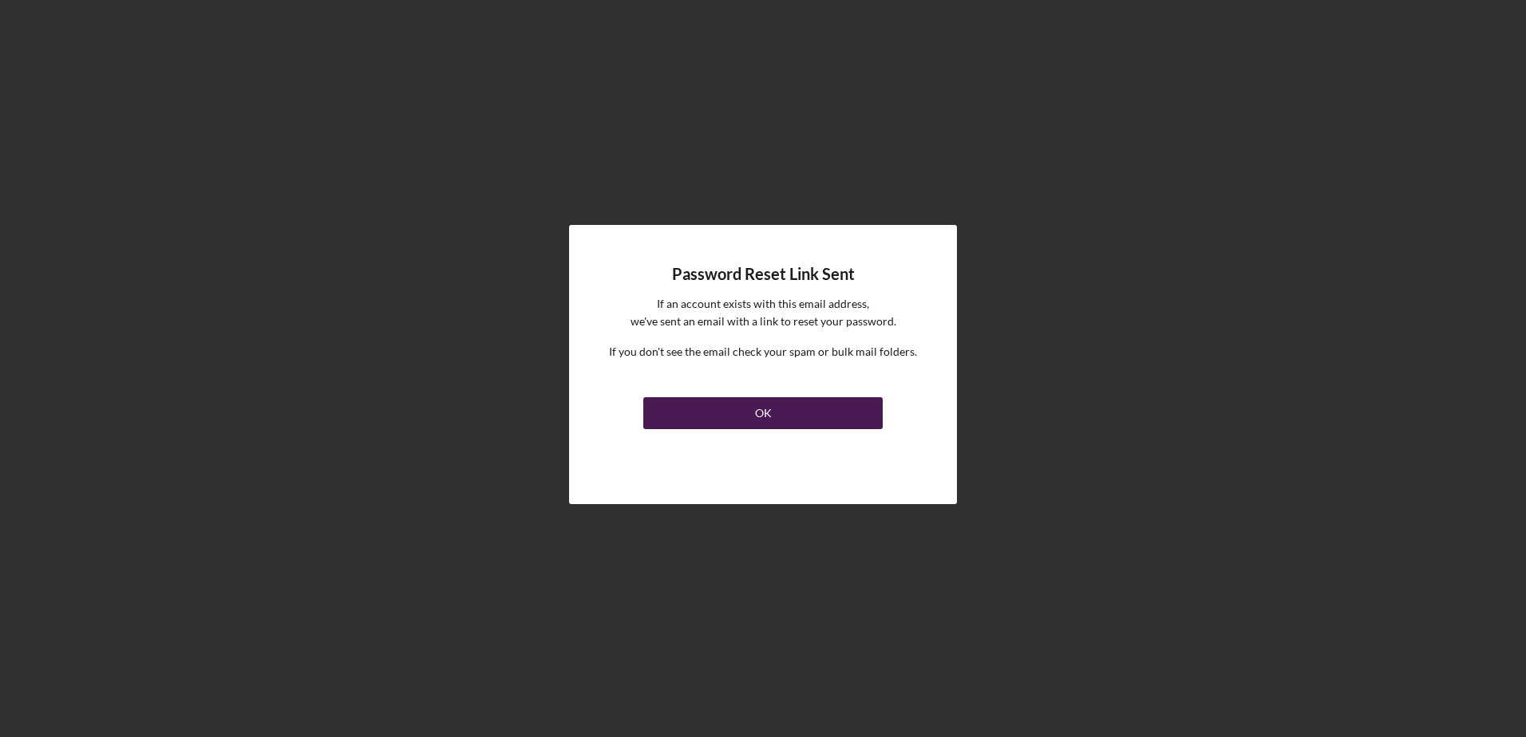
click at [774, 413] on button "OK" at bounding box center [762, 413] width 239 height 32
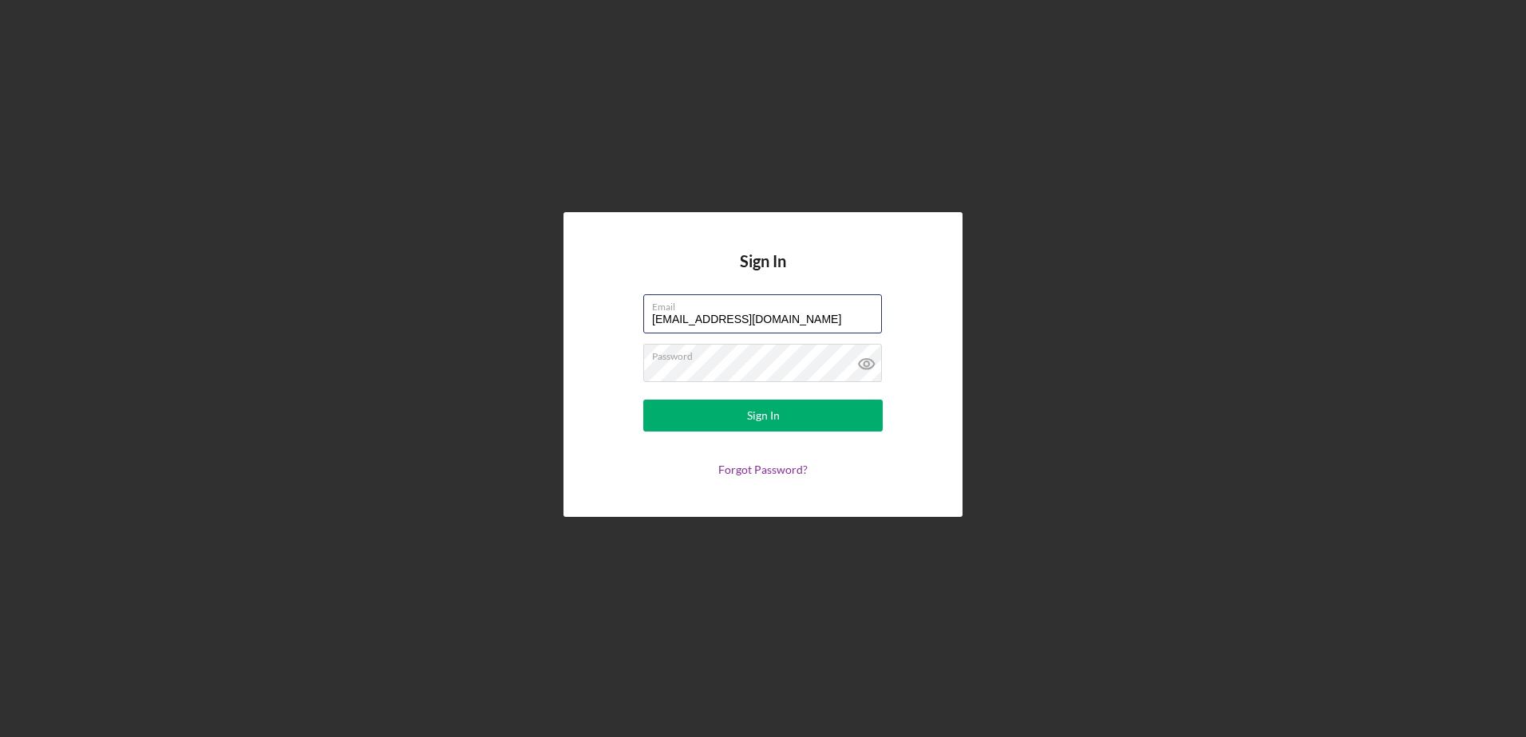
drag, startPoint x: 797, startPoint y: 314, endPoint x: 535, endPoint y: 309, distance: 262.7
click at [536, 309] on div "Sign In Email [EMAIL_ADDRESS][DOMAIN_NAME] Password Sign In Forgot Password?" at bounding box center [763, 365] width 1510 height 730
type input "[EMAIL_ADDRESS][DOMAIN_NAME]"
click at [643, 400] on button "Sign In" at bounding box center [762, 416] width 239 height 32
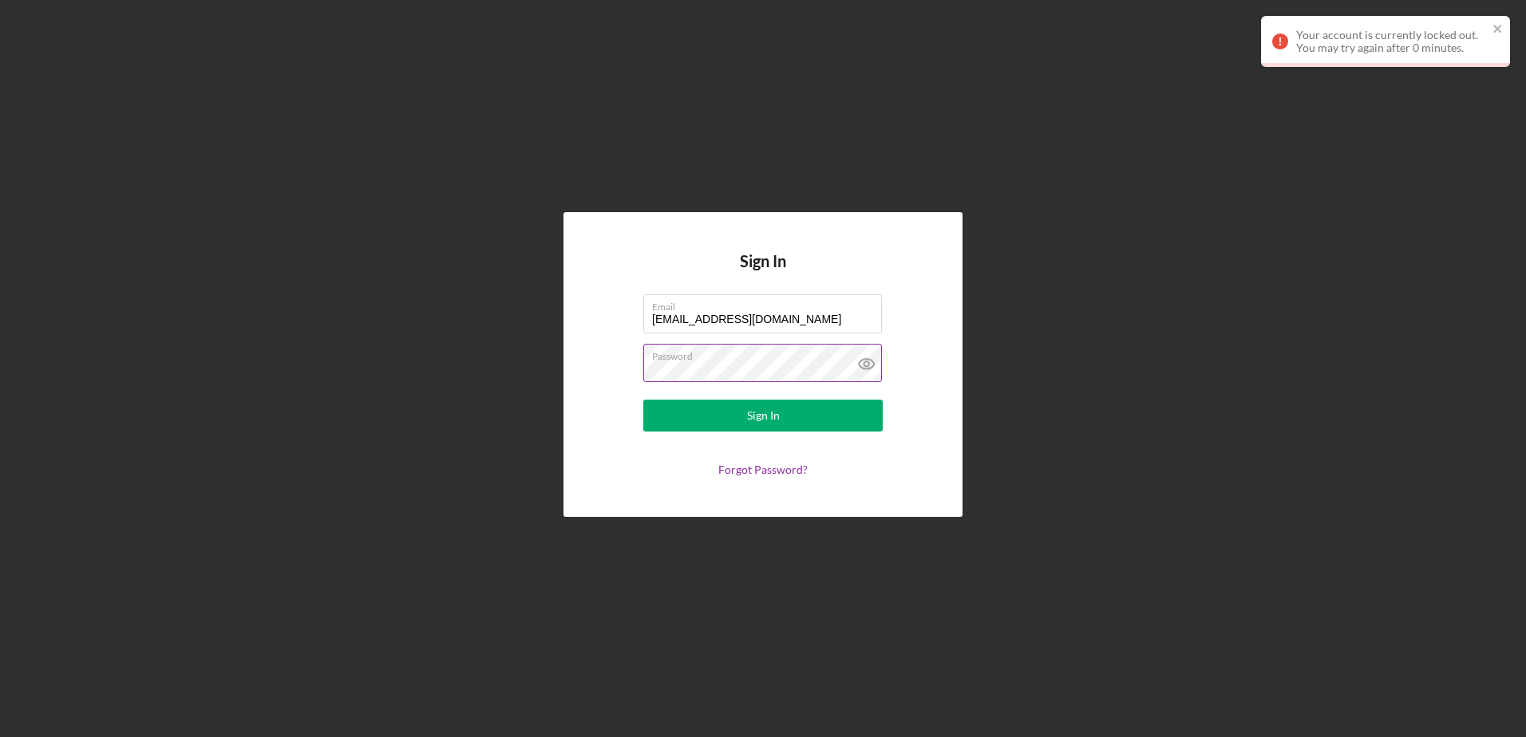
click at [867, 363] on icon at bounding box center [867, 364] width 40 height 40
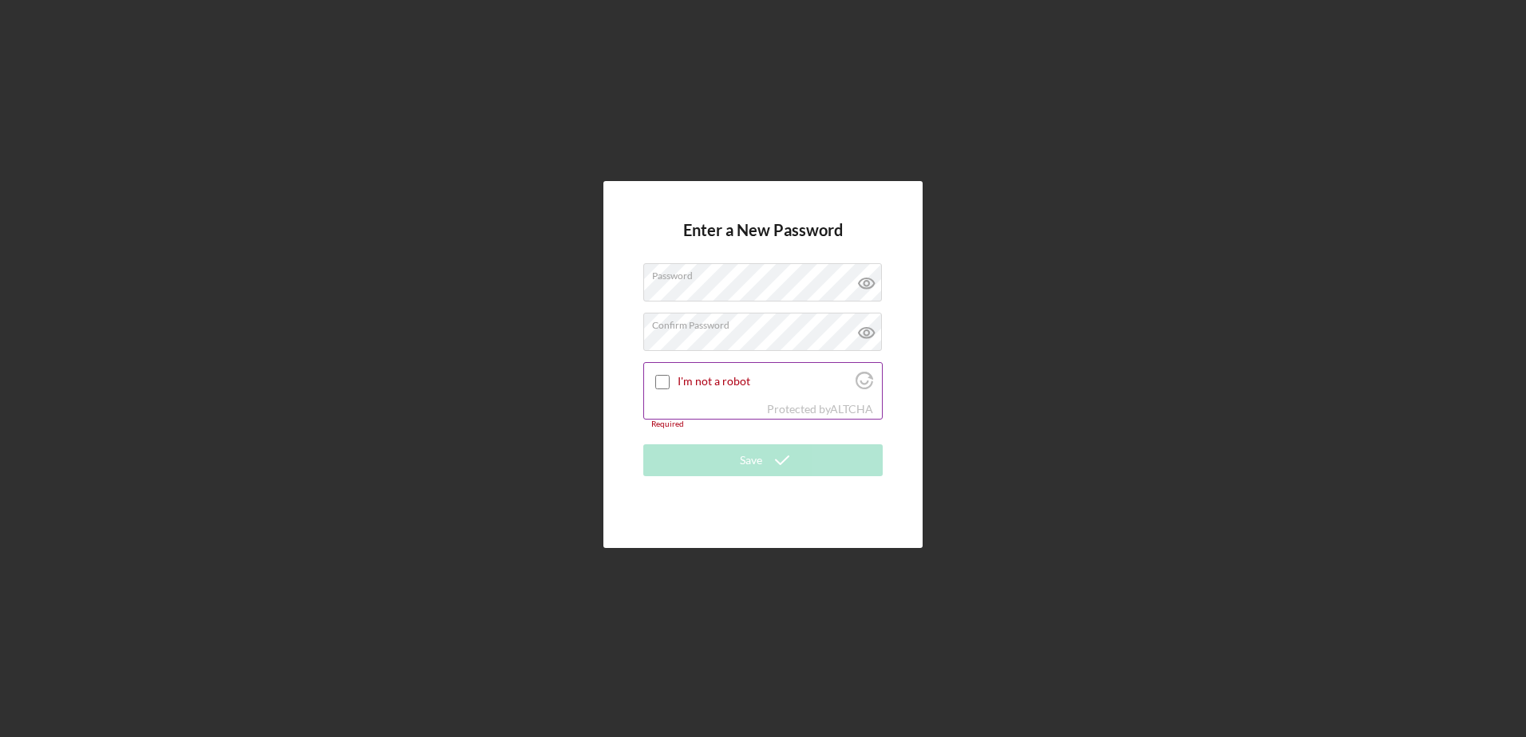
click at [661, 380] on input "I'm not a robot" at bounding box center [662, 382] width 14 height 14
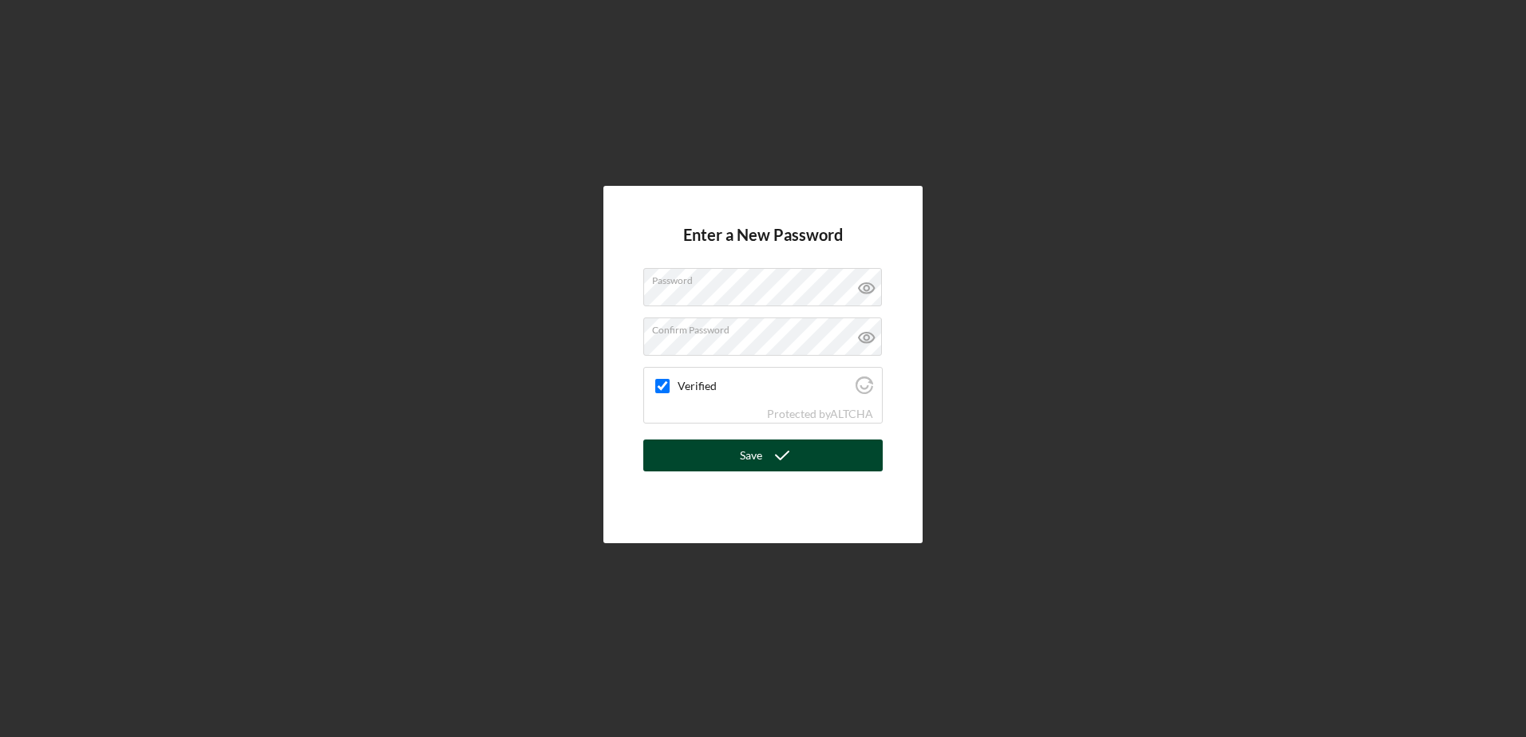
click at [713, 452] on button "Save" at bounding box center [762, 456] width 239 height 32
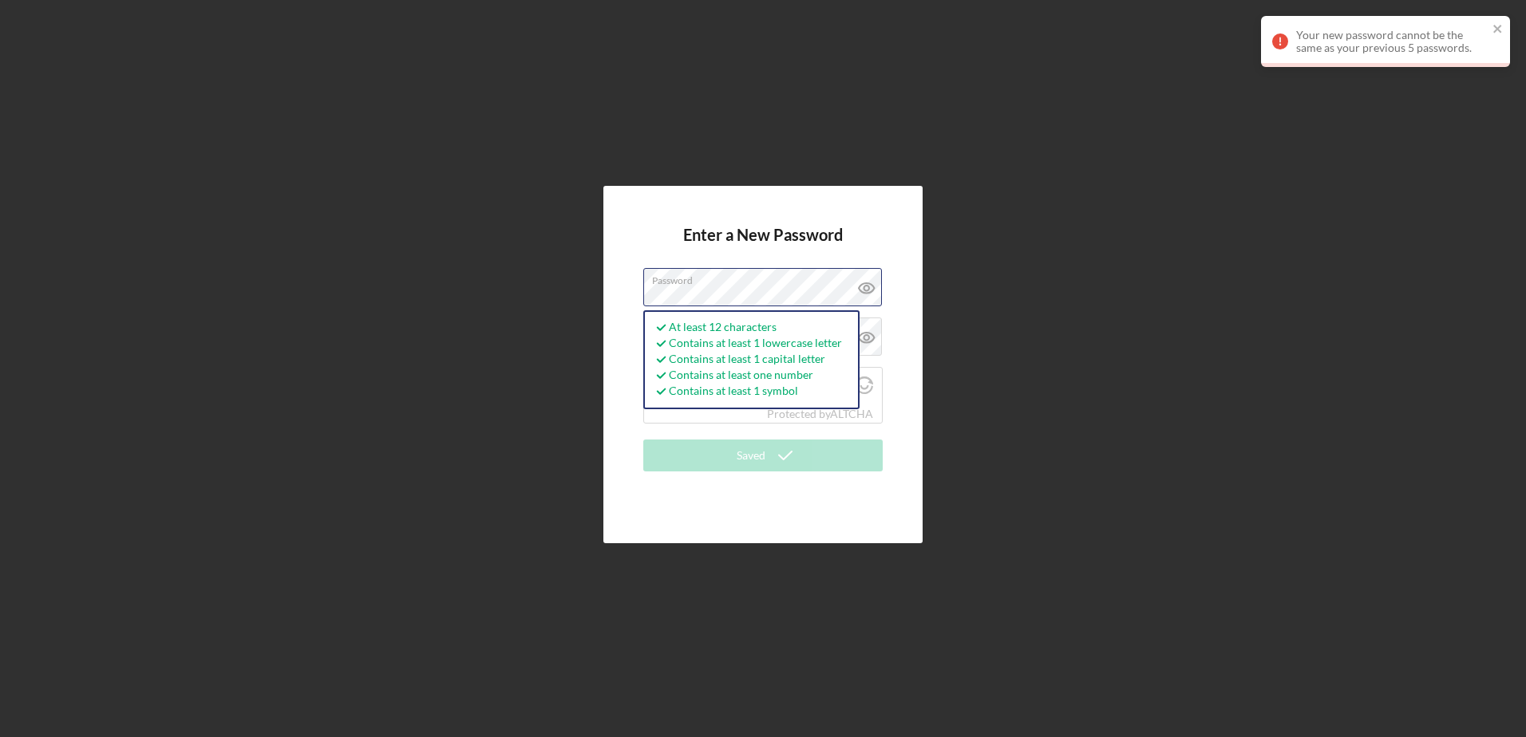
click at [545, 293] on div "Enter a New Password Password At least 12 characters Contains at least 1 lowerc…" at bounding box center [763, 365] width 1510 height 730
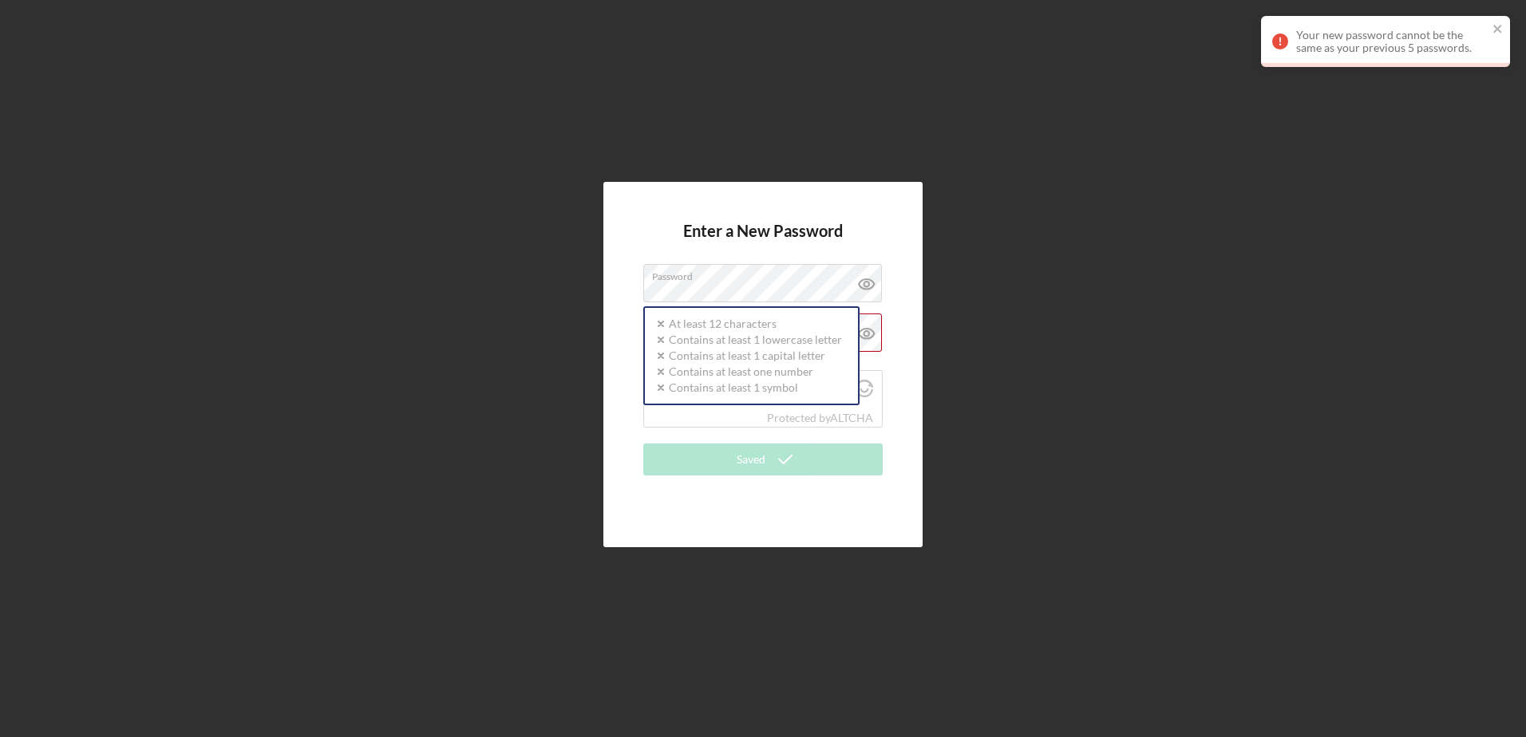
click at [573, 325] on div "Enter a New Password Password Icon/icon-validation-no At least 12 characters Ic…" at bounding box center [763, 365] width 1510 height 730
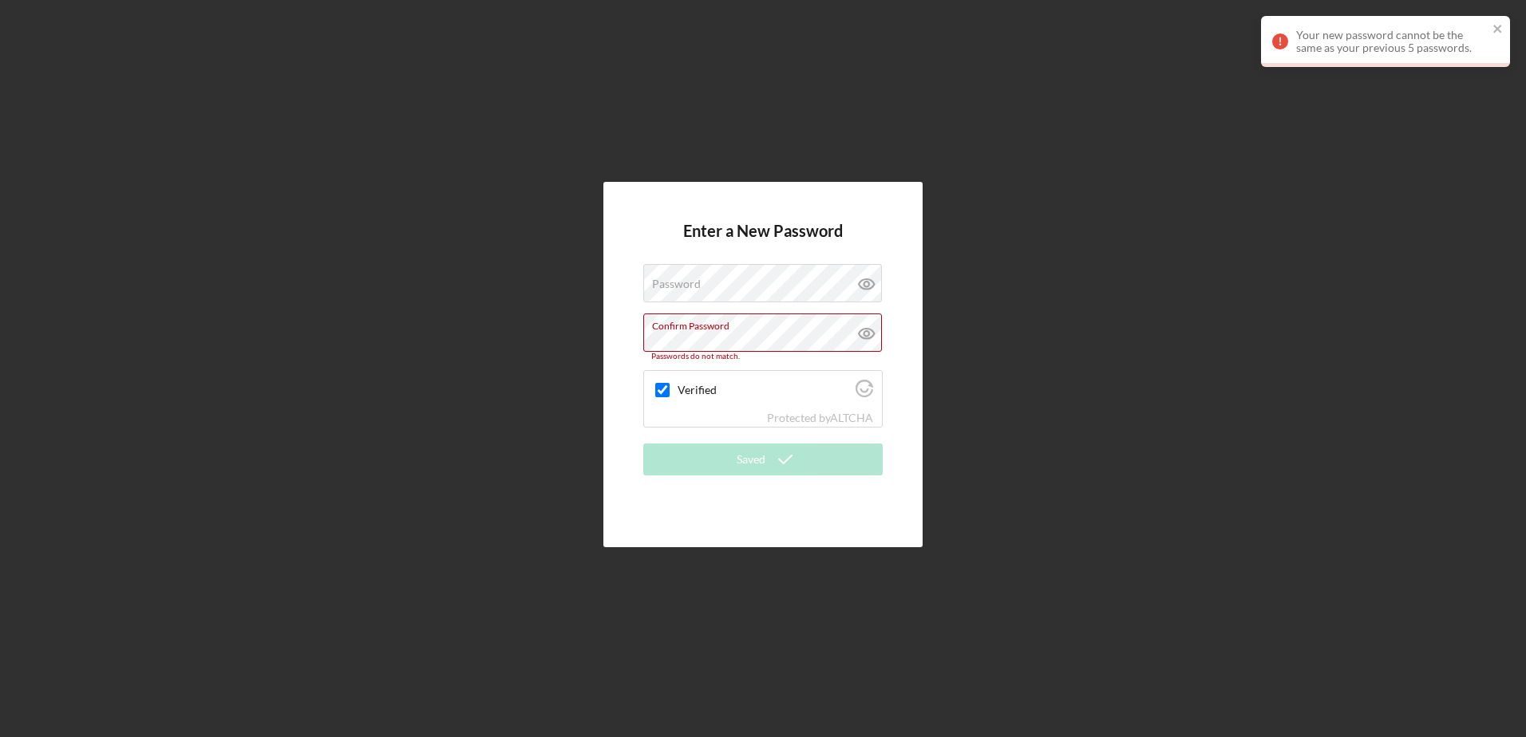
click at [560, 338] on div "Enter a New Password Password Confirm Password Passwords do not match. Verified…" at bounding box center [763, 365] width 1510 height 730
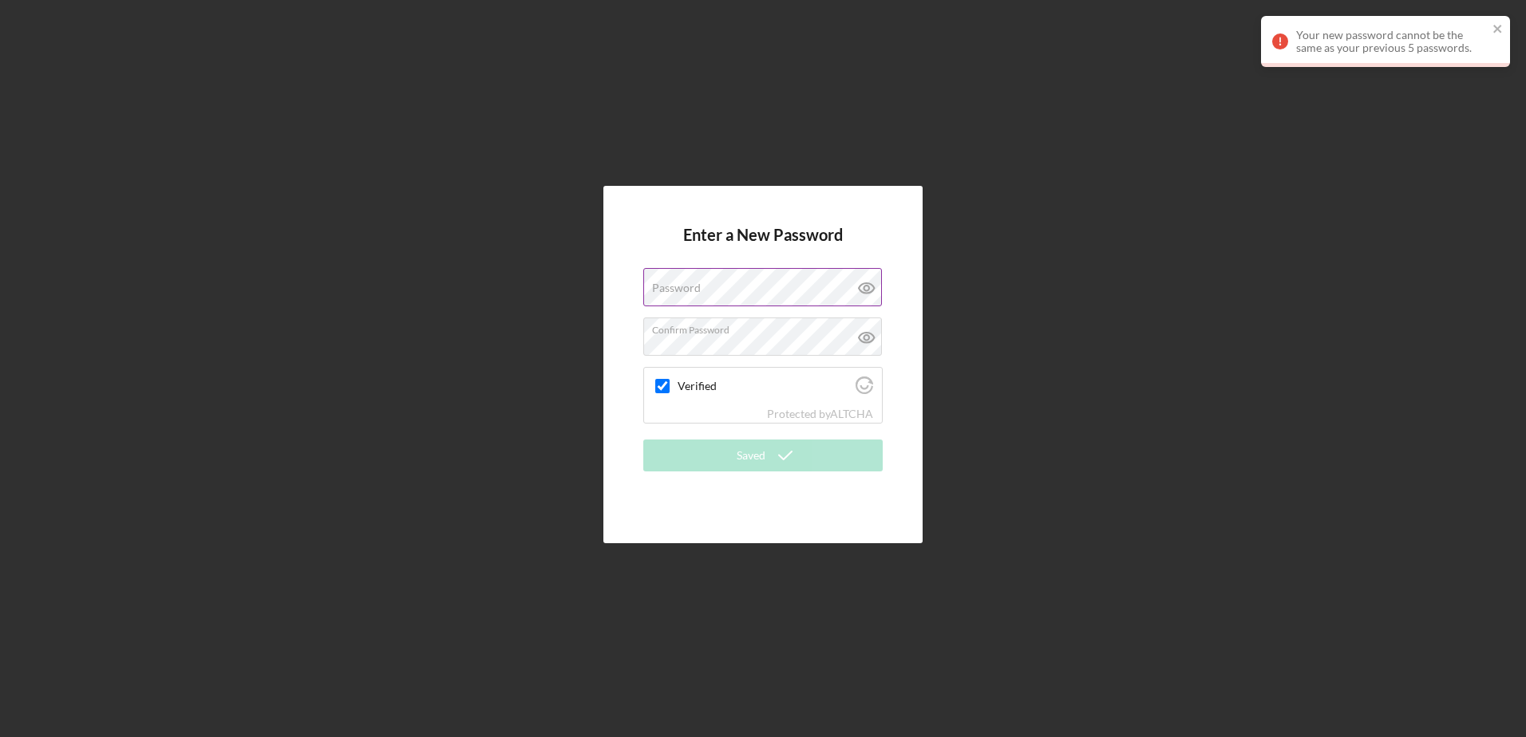
click at [668, 282] on label "Password" at bounding box center [676, 288] width 49 height 13
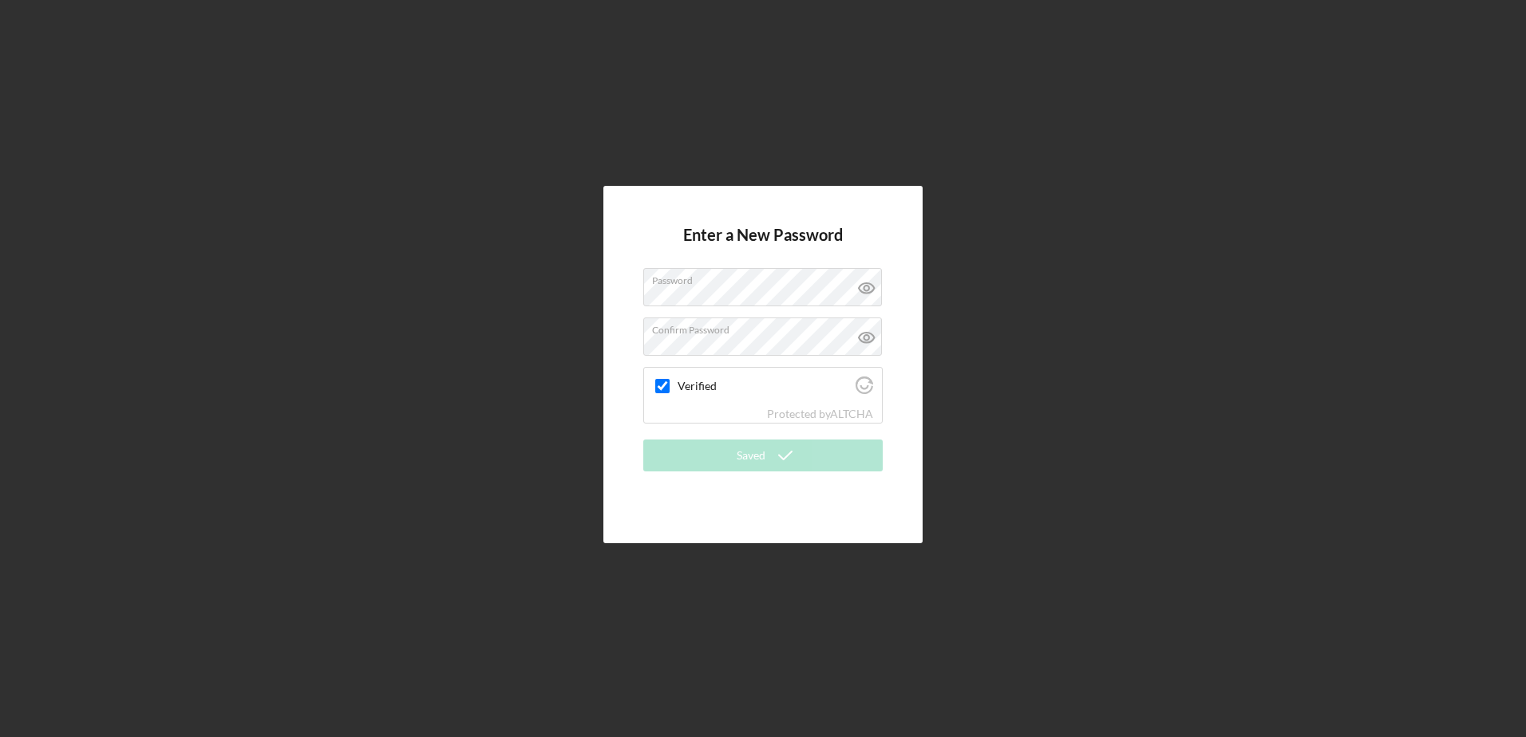
click at [627, 500] on div "Enter a New Password Password Confirm Password Verified Protected by ALTCHA Sav…" at bounding box center [762, 365] width 319 height 358
click at [659, 381] on input "Verified" at bounding box center [662, 386] width 14 height 14
click at [664, 388] on input "Verified" at bounding box center [662, 386] width 14 height 14
checkbox input "true"
click at [818, 524] on div "Enter a New Password Password Confirm Password Verified Protected by ALTCHA Sav…" at bounding box center [762, 365] width 319 height 358
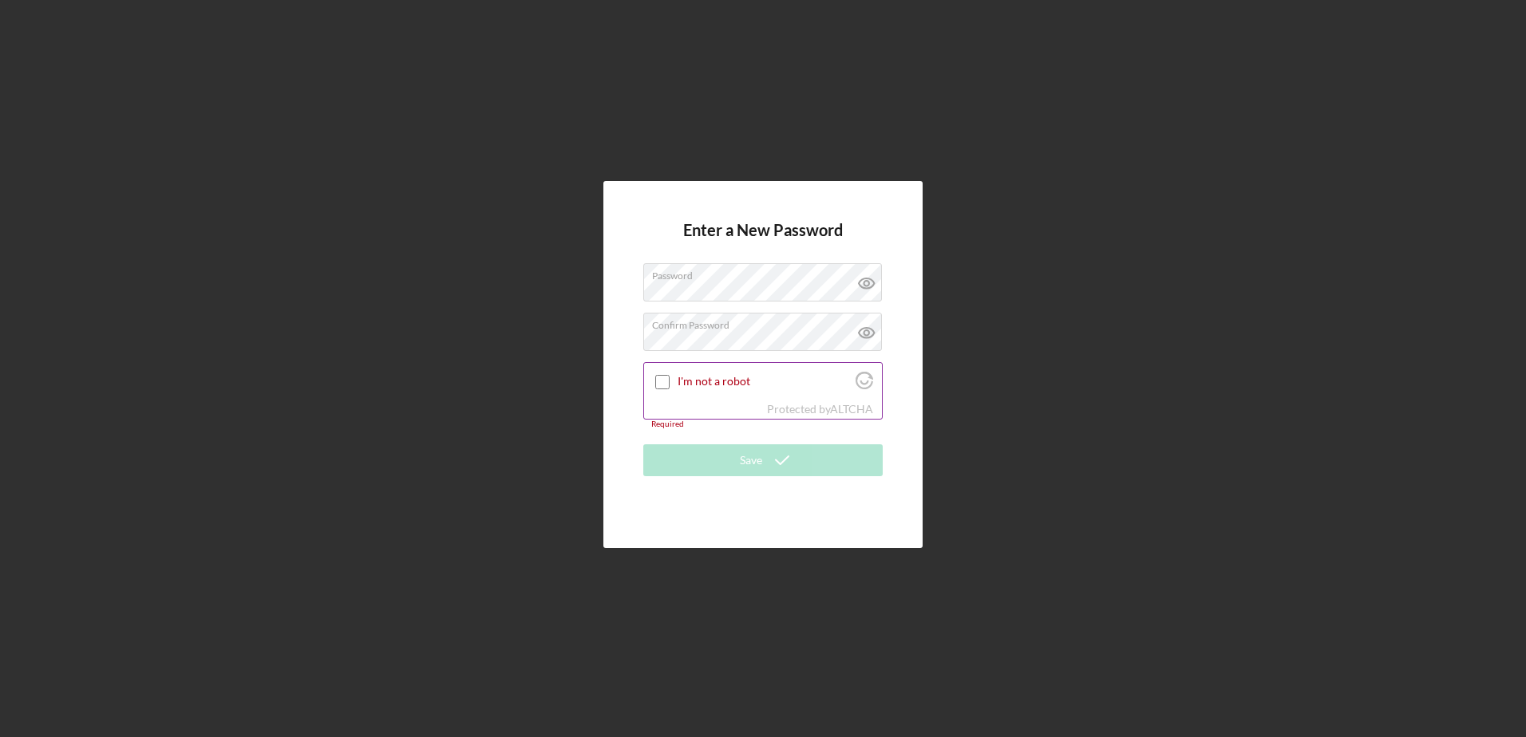
click at [658, 384] on input "I'm not a robot" at bounding box center [662, 382] width 14 height 14
checkbox input "true"
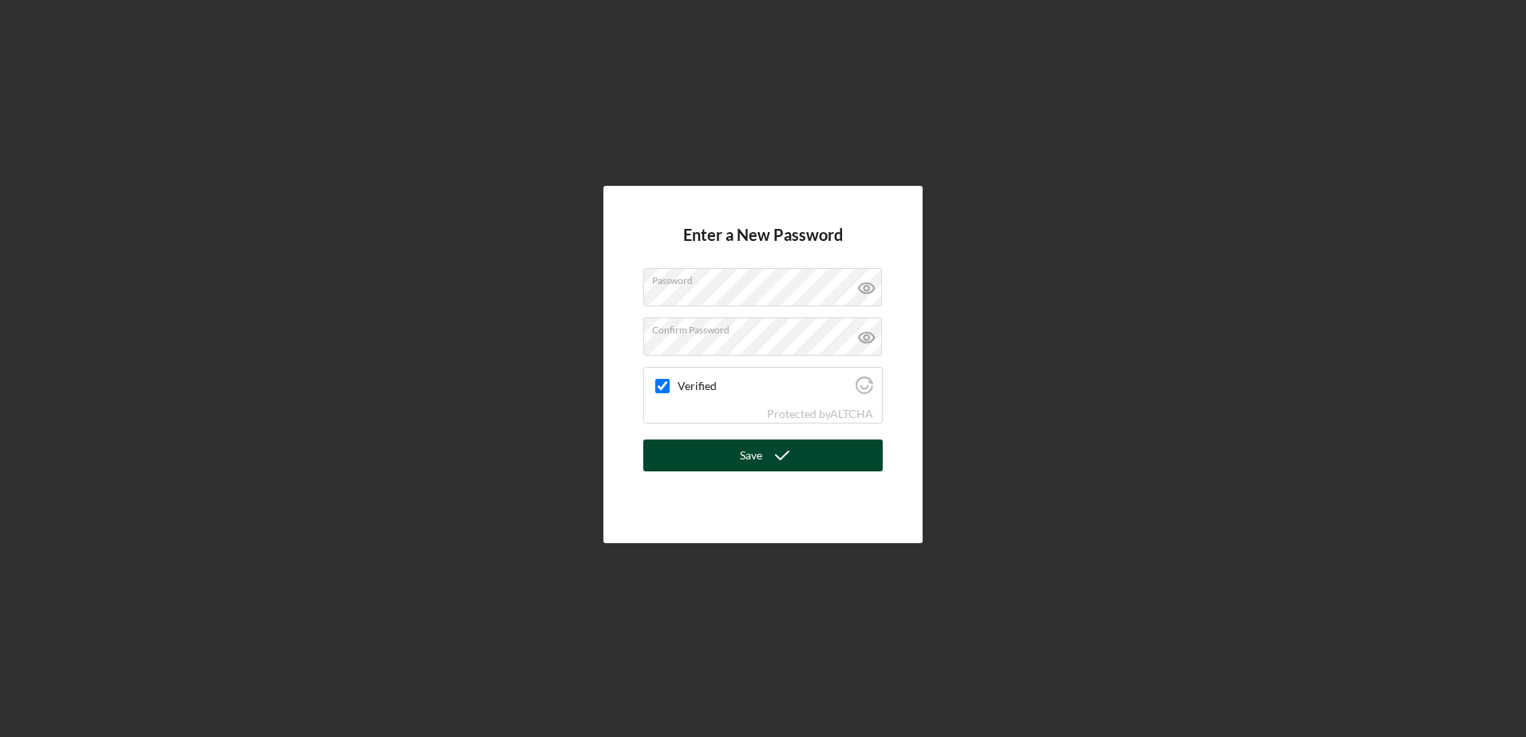
click at [746, 457] on div "Save" at bounding box center [751, 456] width 22 height 32
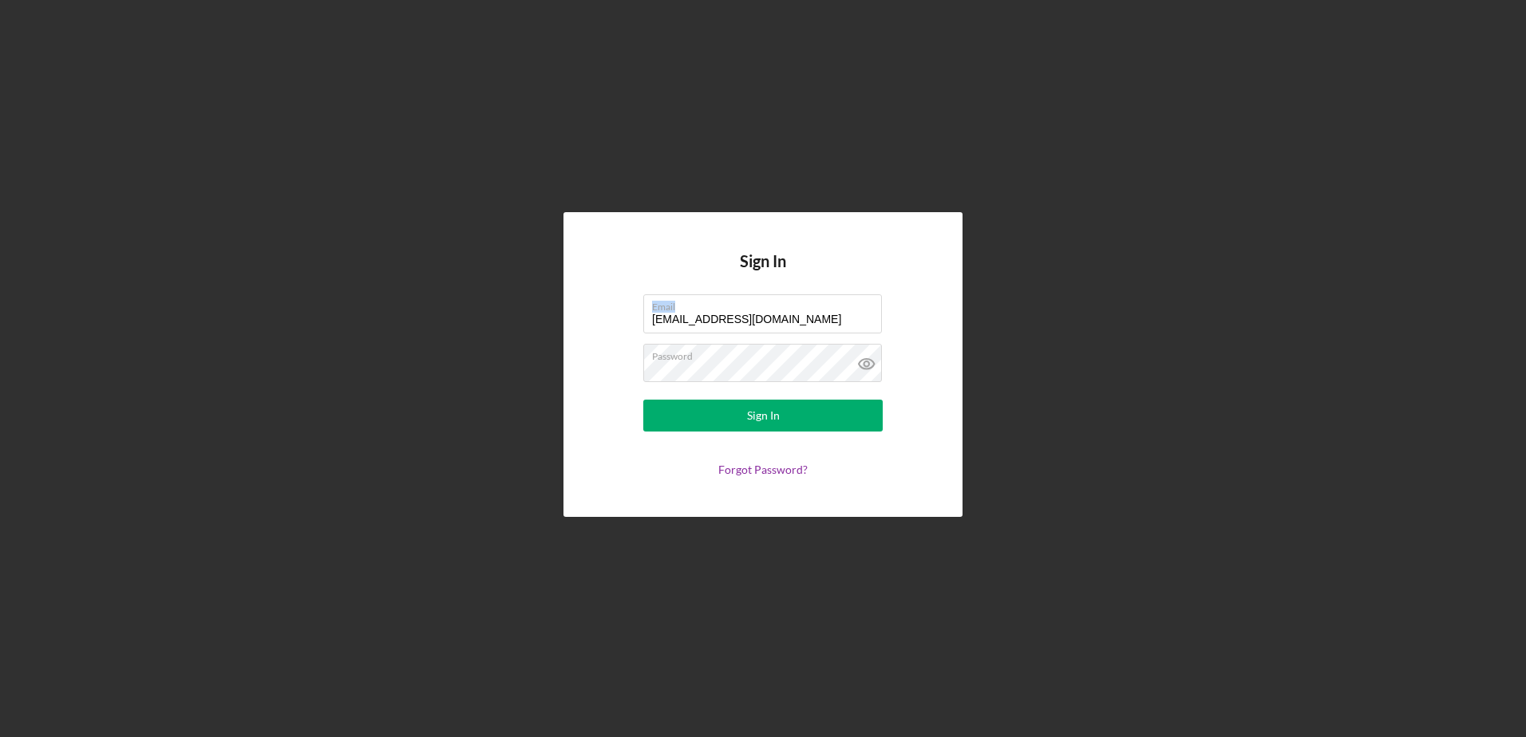
drag, startPoint x: 804, startPoint y: 311, endPoint x: 531, endPoint y: 325, distance: 273.3
click at [531, 325] on div "Sign In Email [EMAIL_ADDRESS][DOMAIN_NAME] Password Sign In Forgot Password?" at bounding box center [763, 365] width 1510 height 730
drag, startPoint x: 777, startPoint y: 326, endPoint x: 572, endPoint y: 325, distance: 205.1
click at [578, 334] on div "Sign In Email [EMAIL_ADDRESS][DOMAIN_NAME] Password Sign In Forgot Password?" at bounding box center [762, 364] width 399 height 304
type input "[EMAIL_ADDRESS][DOMAIN_NAME]"
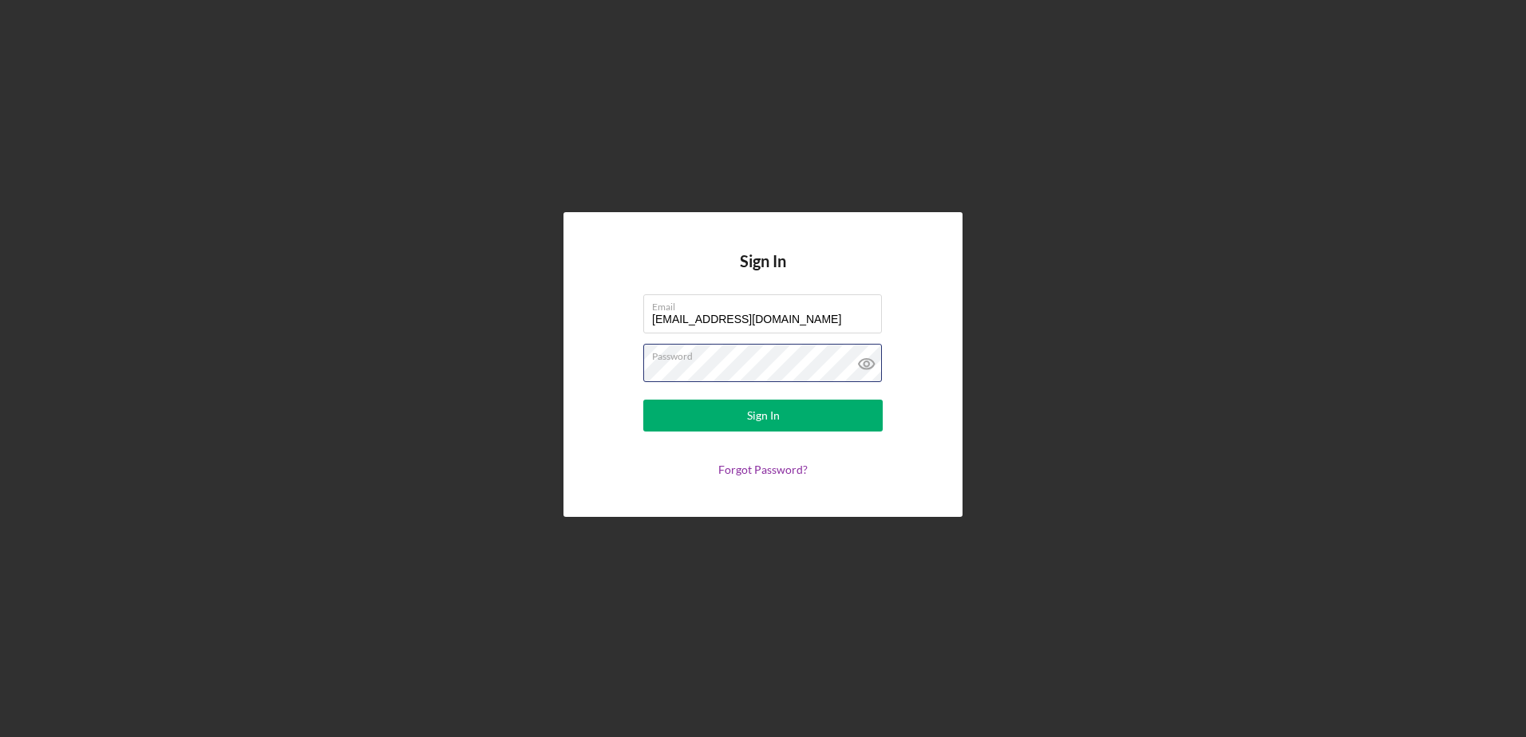
click at [643, 400] on button "Sign In" at bounding box center [762, 416] width 239 height 32
